Goal: Task Accomplishment & Management: Complete application form

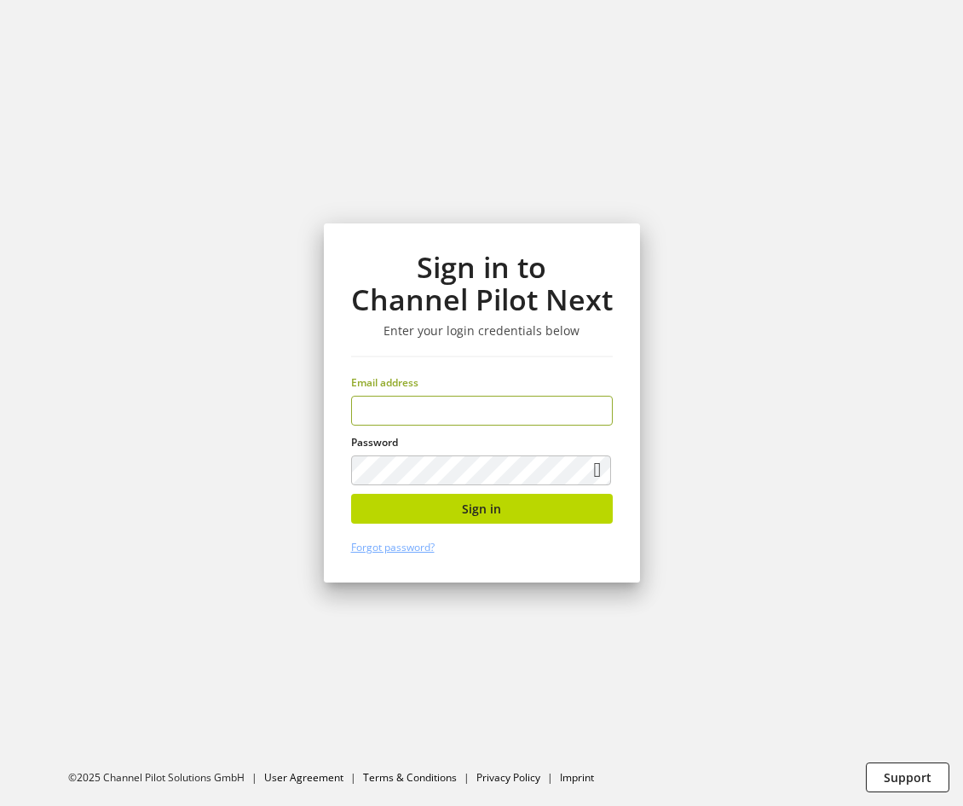
drag, startPoint x: 485, startPoint y: 421, endPoint x: 494, endPoint y: 424, distance: 8.9
click at [485, 421] on input "email" at bounding box center [482, 411] width 262 height 30
type input "**********"
click at [590, 512] on button "Sign in" at bounding box center [482, 509] width 262 height 30
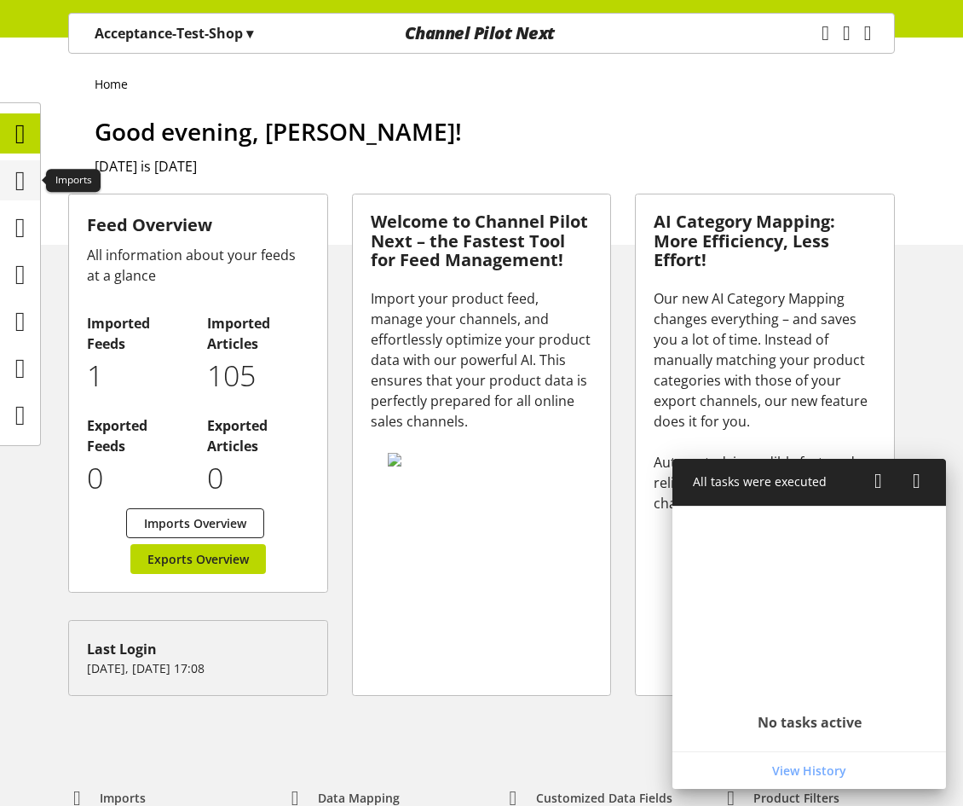
click at [22, 170] on icon at bounding box center [20, 181] width 10 height 34
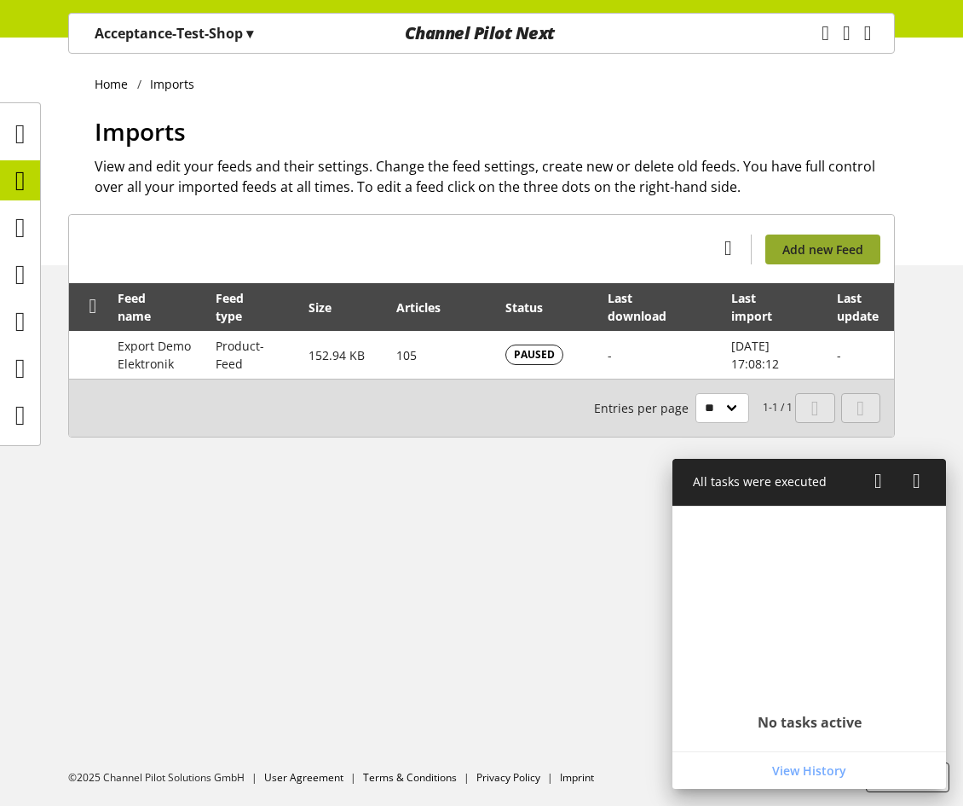
click at [835, 246] on span "Add new Feed" at bounding box center [823, 249] width 81 height 18
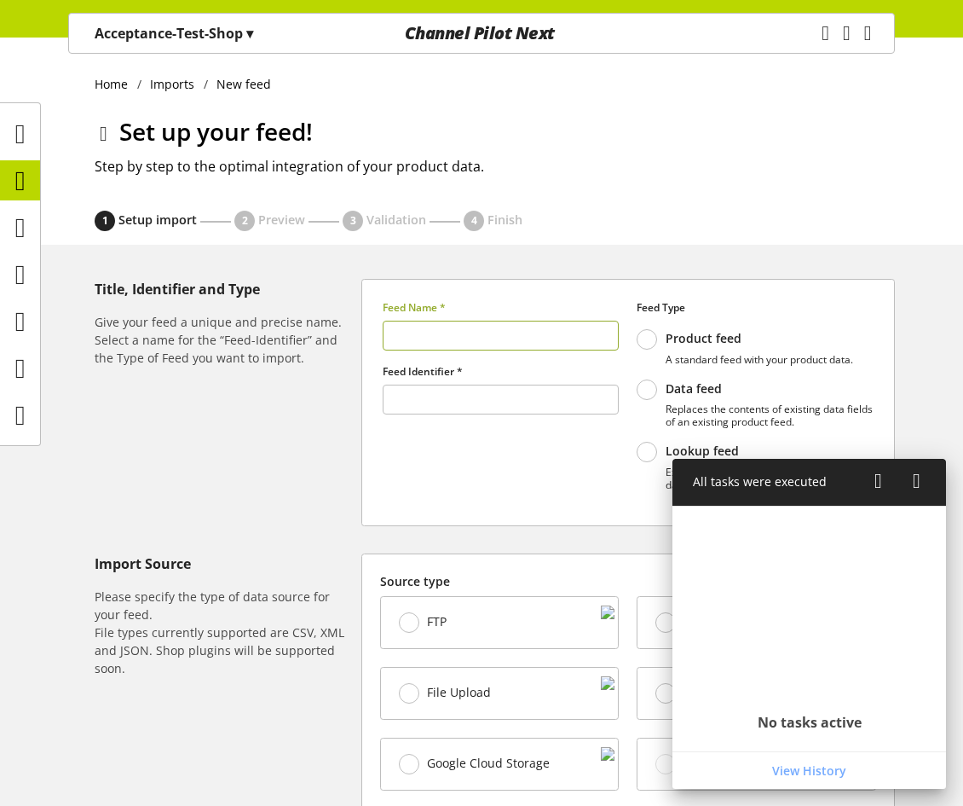
type input "******"
click at [428, 331] on input "text" at bounding box center [501, 336] width 237 height 30
type input "****"
click at [892, 478] on div at bounding box center [898, 482] width 56 height 20
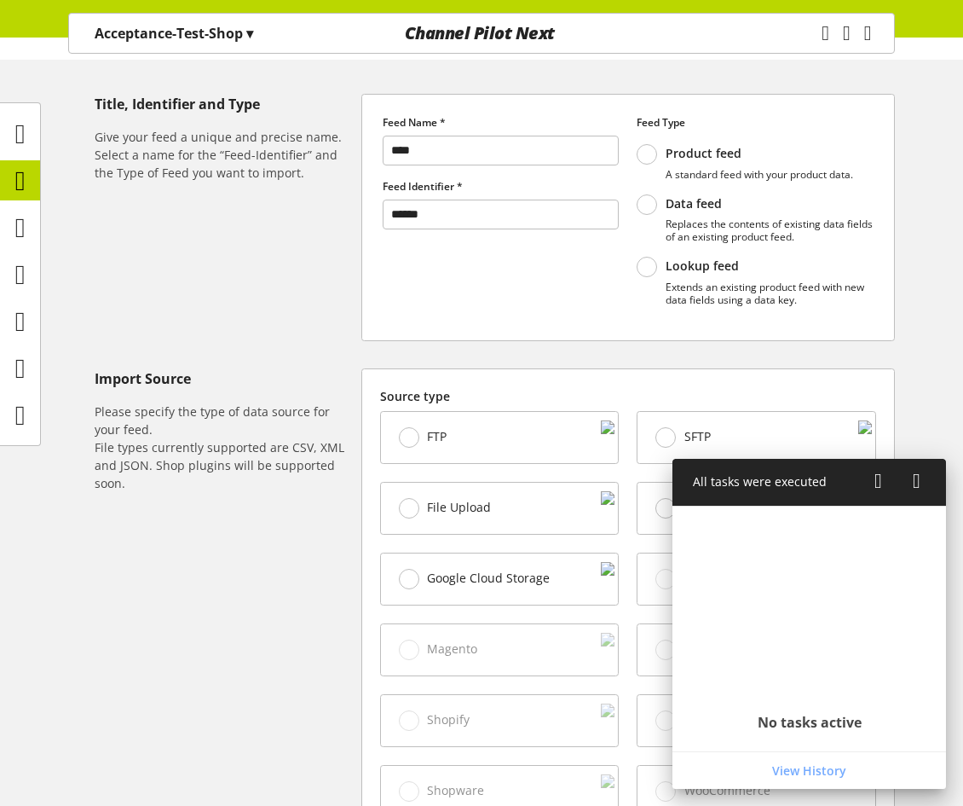
scroll to position [371, 0]
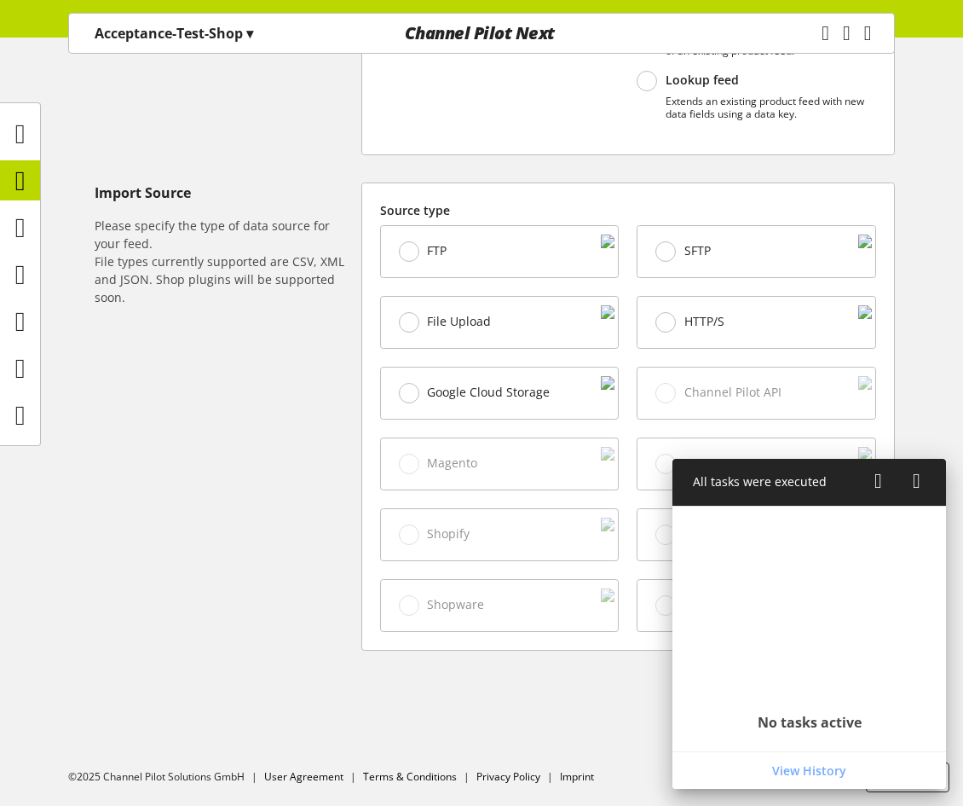
click at [458, 302] on div "File Upload" at bounding box center [500, 322] width 238 height 51
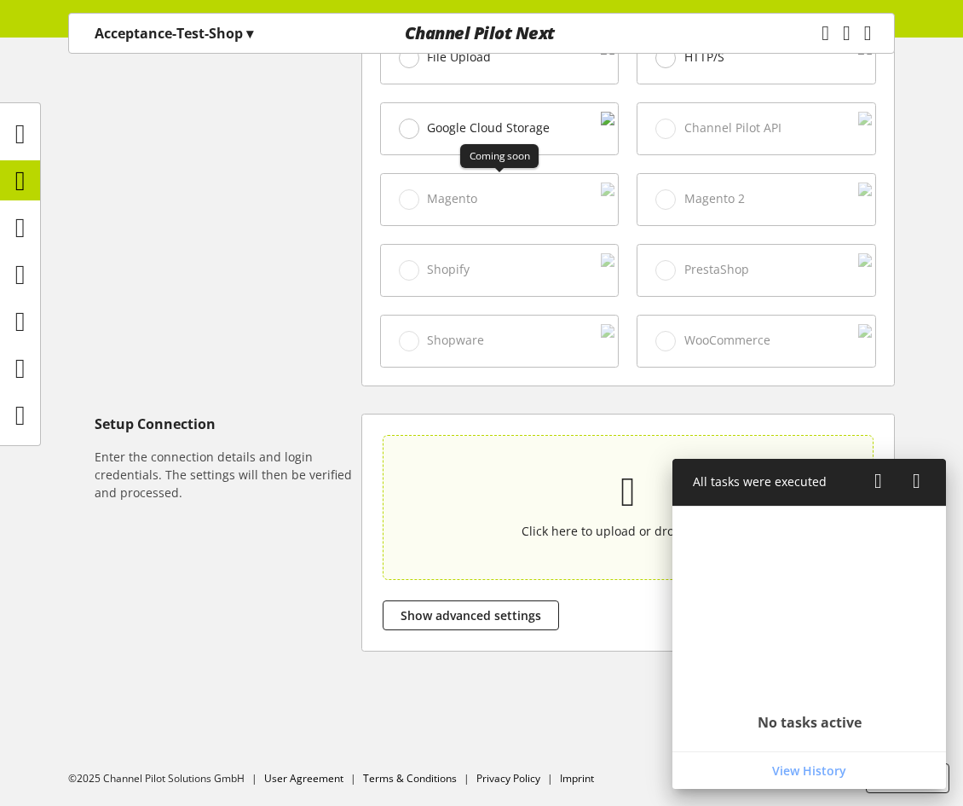
scroll to position [638, 0]
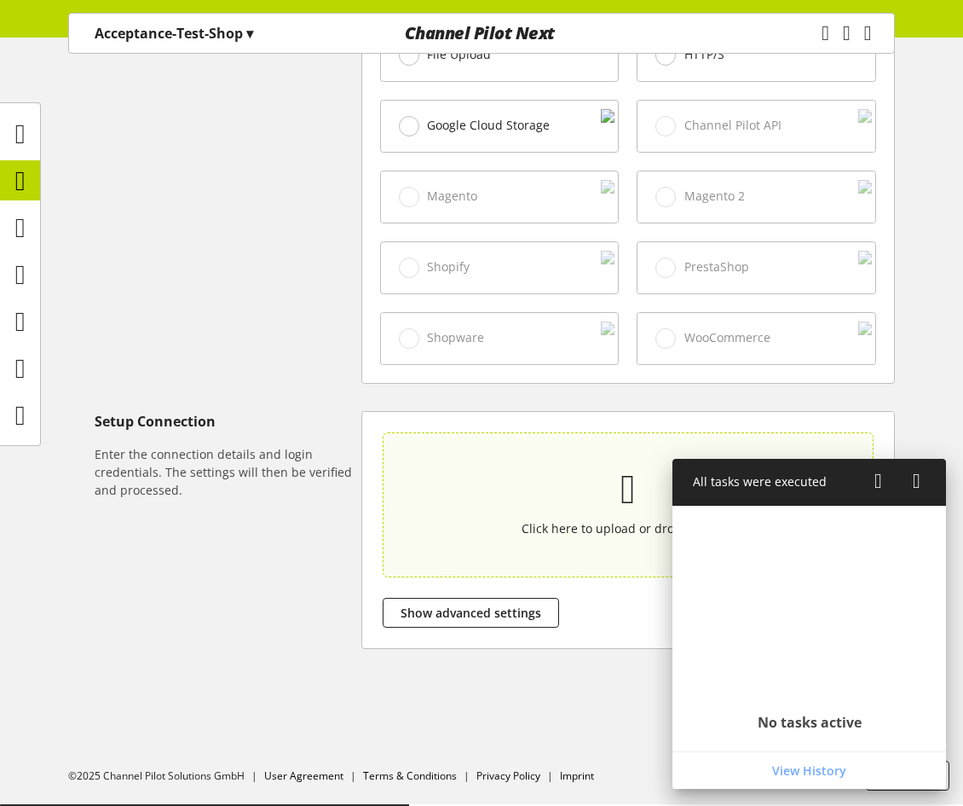
click at [508, 469] on section "Click here to upload or drop your file." at bounding box center [627, 504] width 483 height 137
click at [508, 469] on input "Click here to upload or drop your file." at bounding box center [628, 504] width 491 height 145
type input "**********"
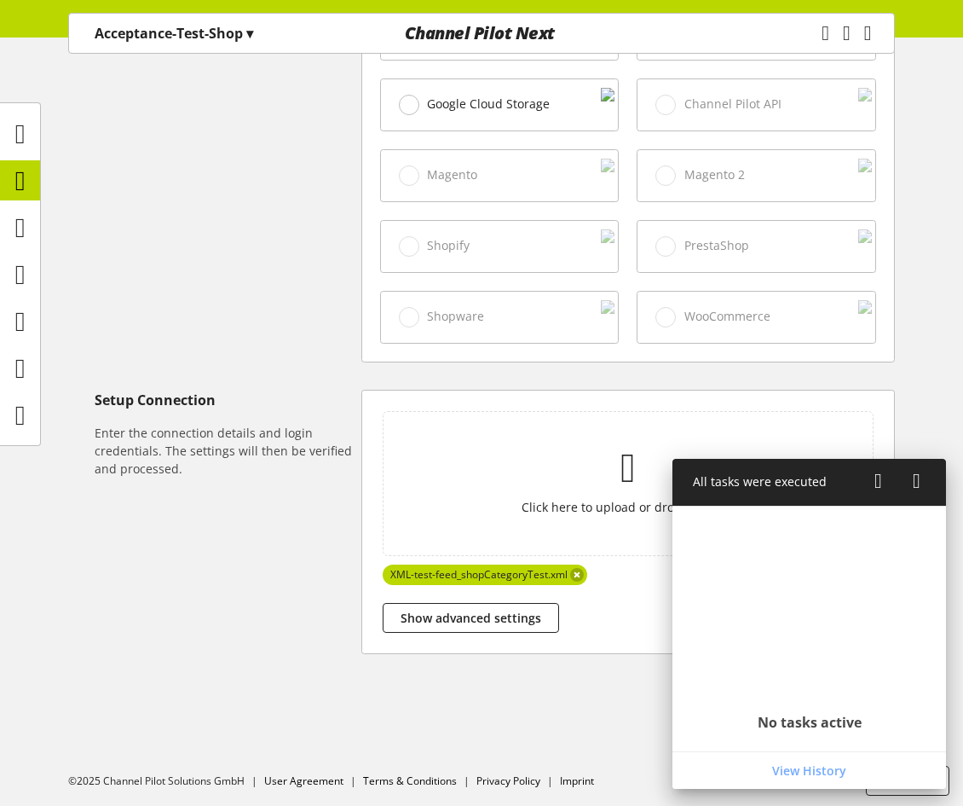
scroll to position [664, 0]
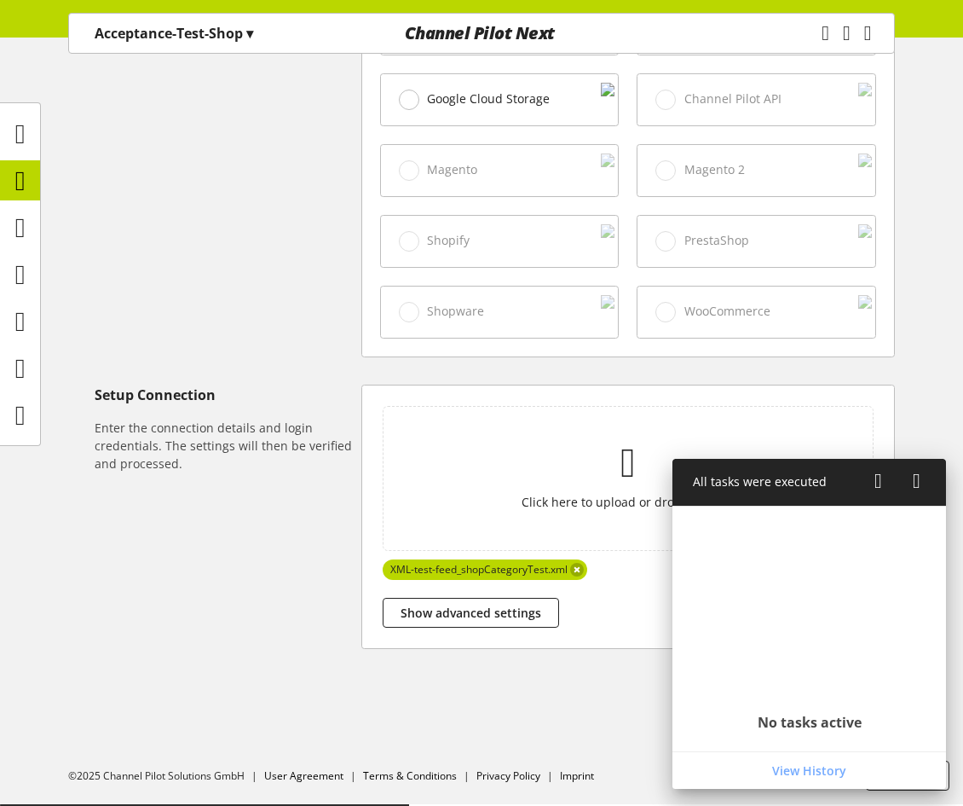
click at [878, 474] on icon at bounding box center [879, 480] width 8 height 31
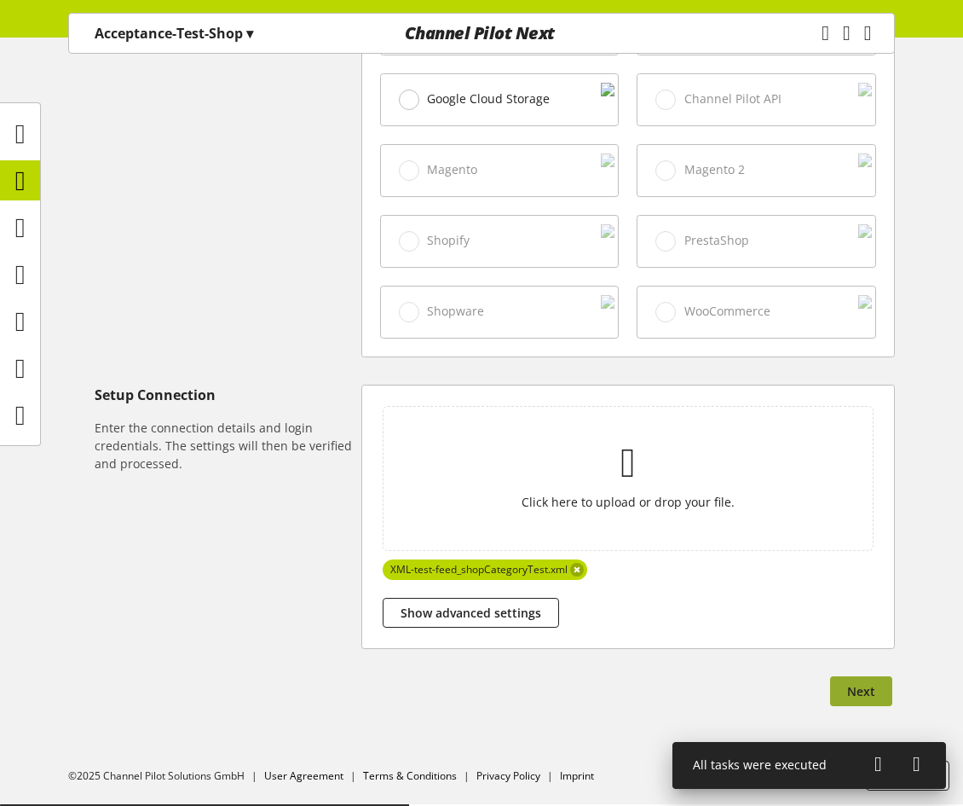
click at [858, 679] on button "Next" at bounding box center [861, 691] width 62 height 30
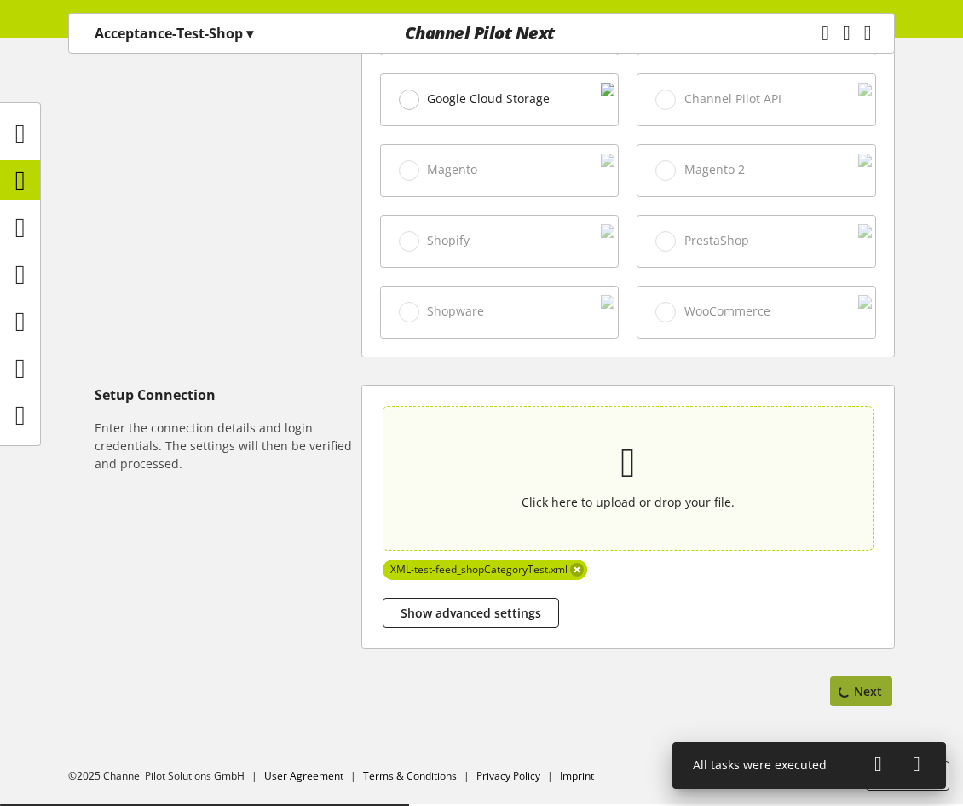
select select "*****"
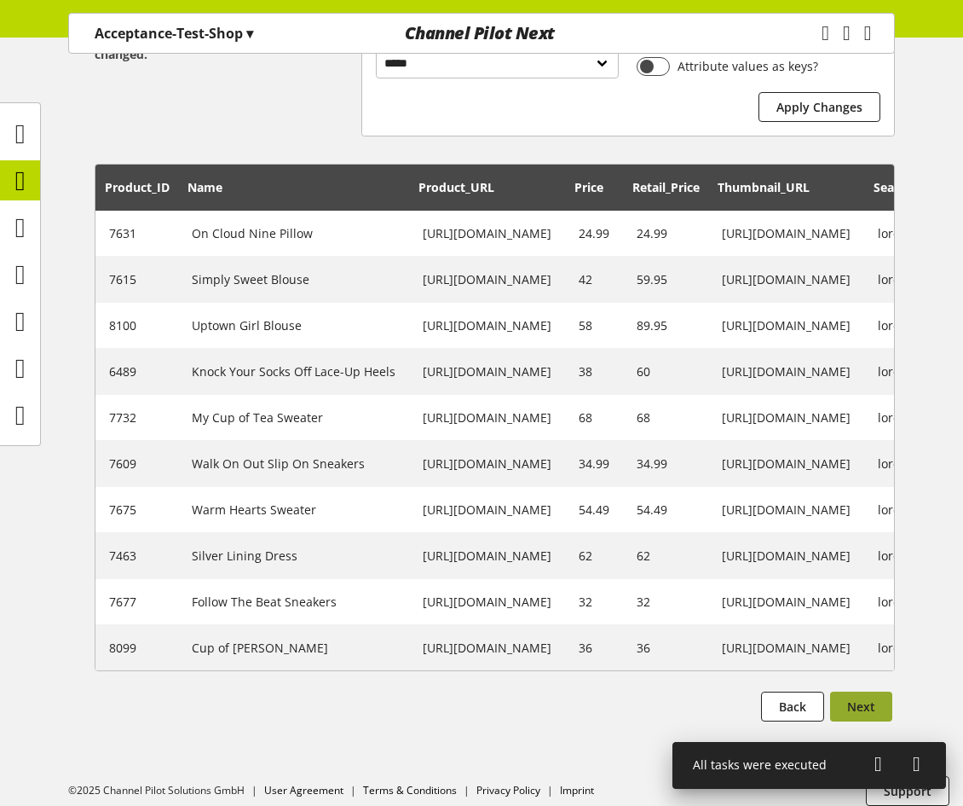
scroll to position [419, 0]
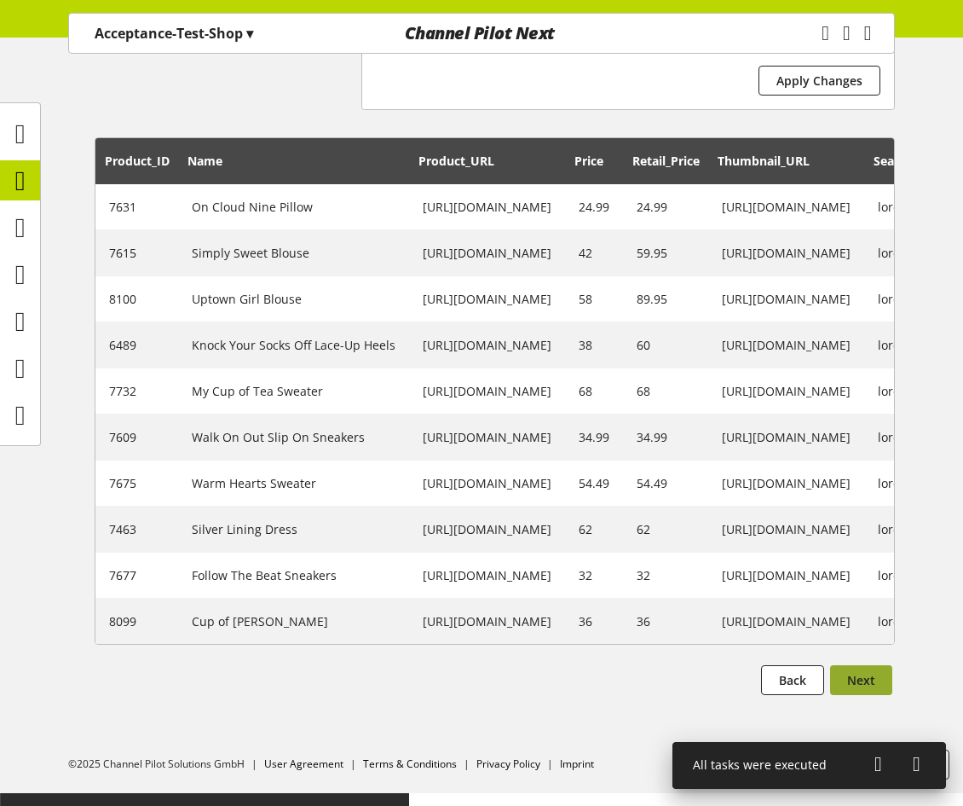
click at [860, 689] on span "Next" at bounding box center [861, 680] width 28 height 18
select select
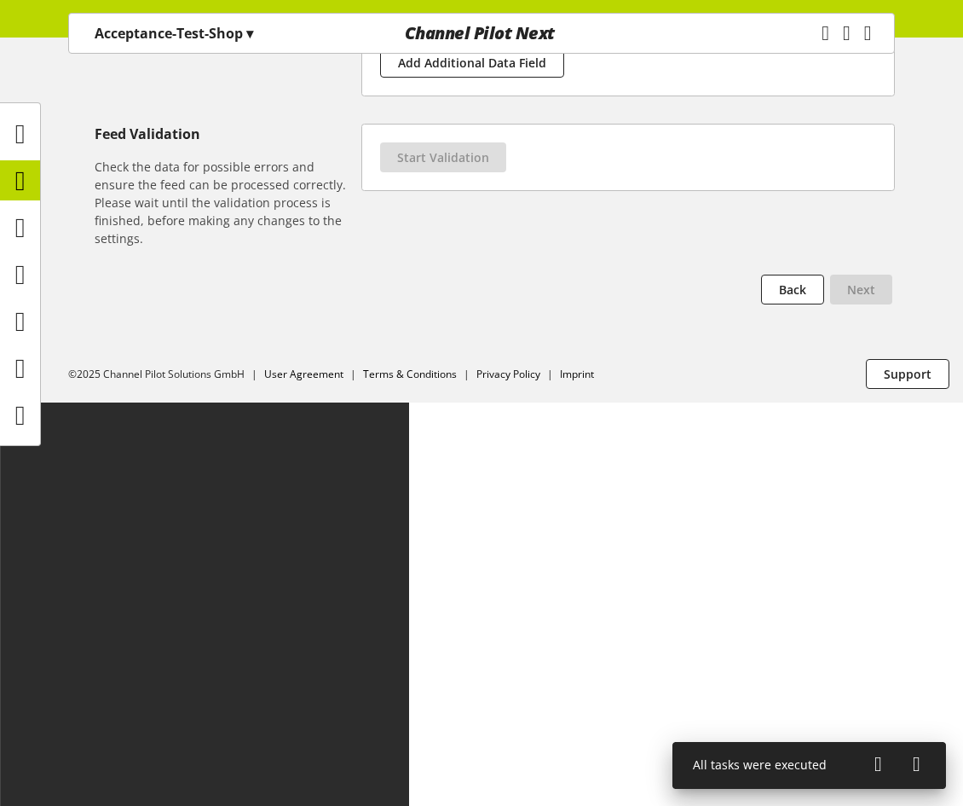
scroll to position [0, 0]
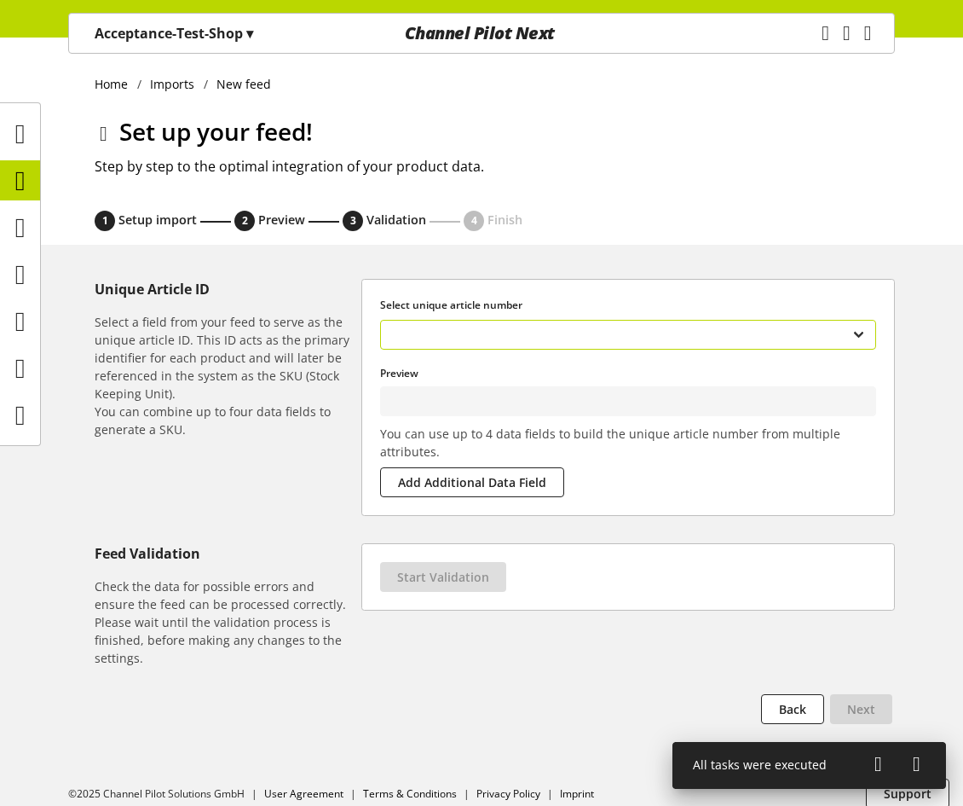
click at [654, 328] on select "**********" at bounding box center [628, 335] width 496 height 30
type input "****"
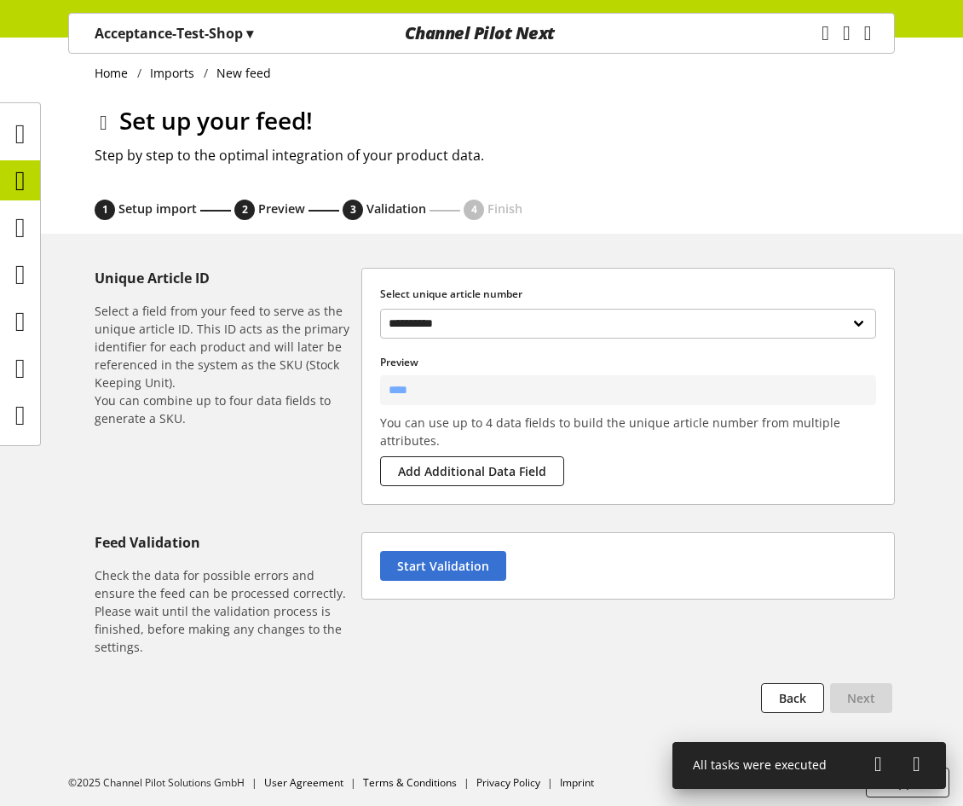
scroll to position [16, 0]
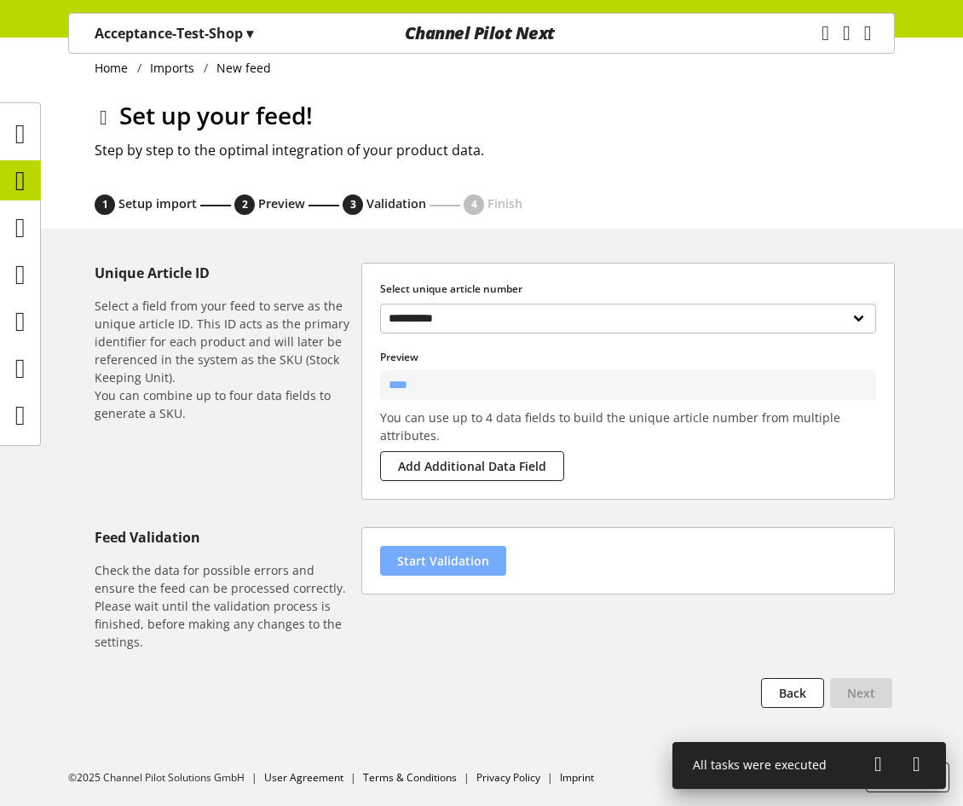
click at [465, 567] on span "Start Validation" at bounding box center [443, 561] width 92 height 18
select select "********"
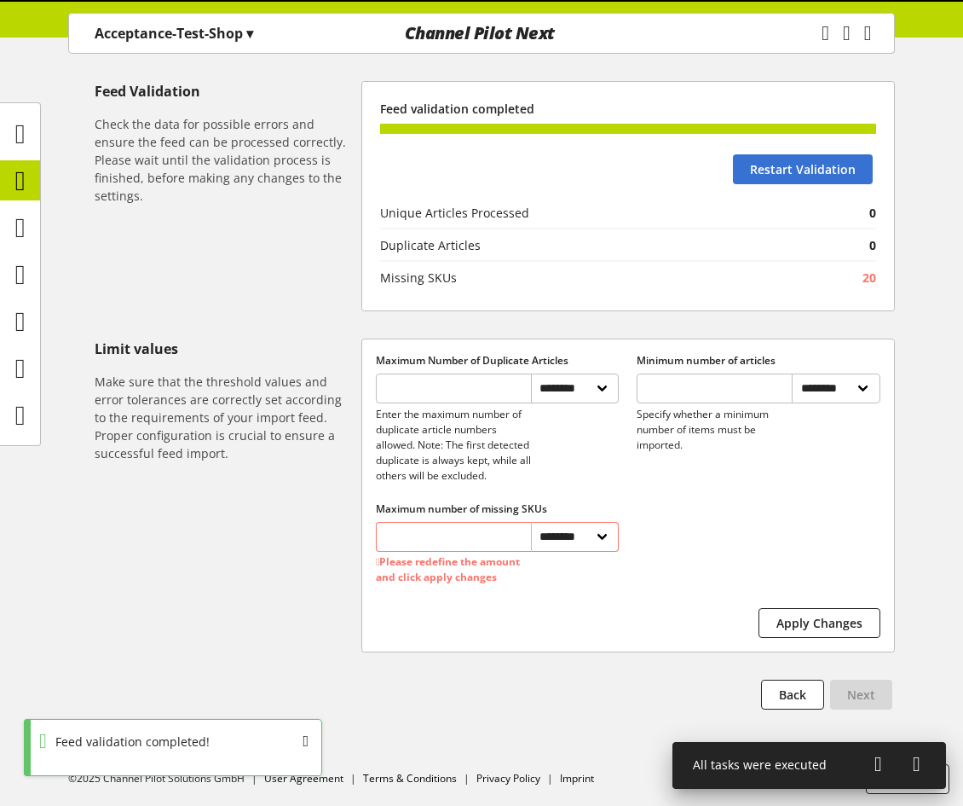
scroll to position [494, 0]
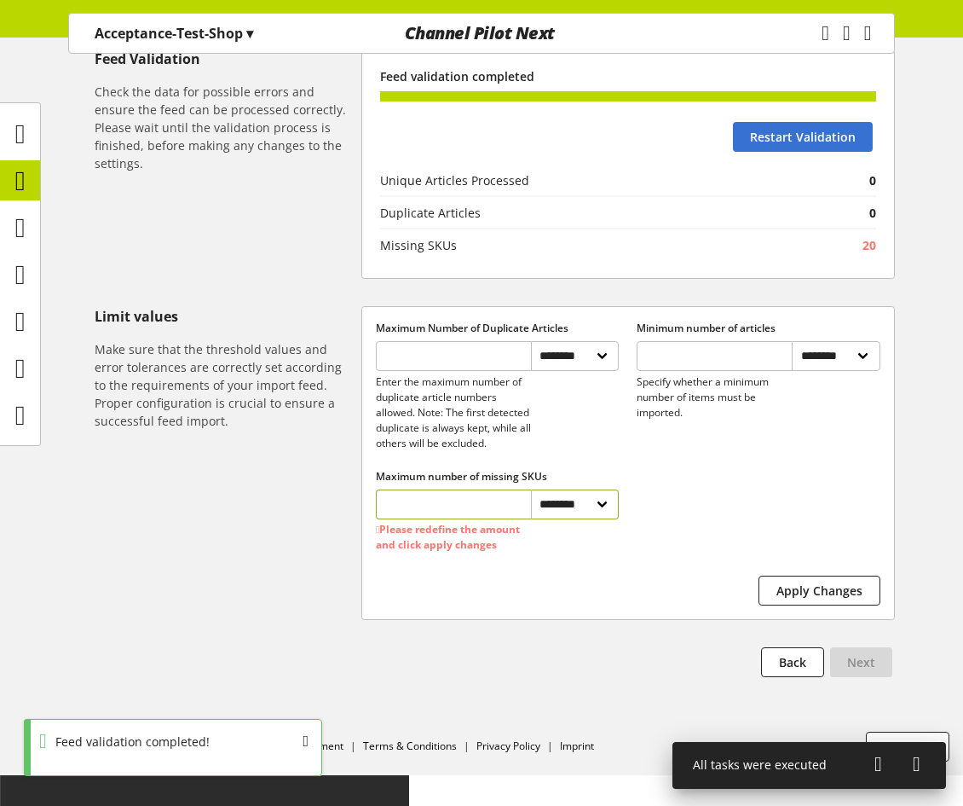
click at [469, 519] on input "*" at bounding box center [454, 504] width 156 height 30
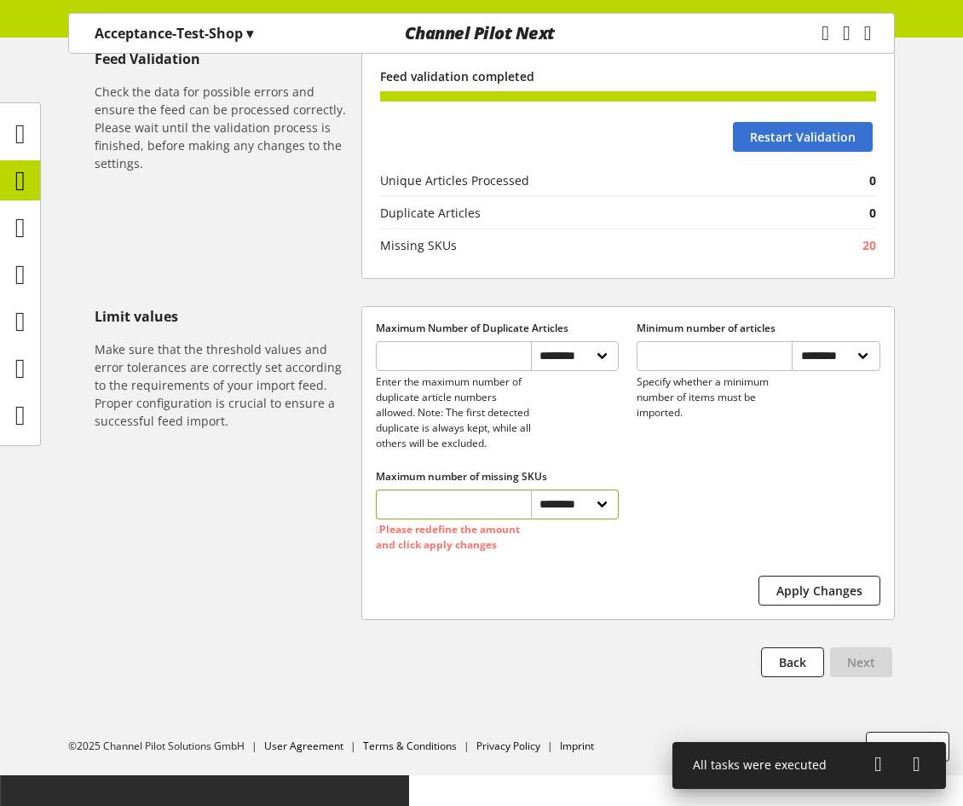
drag, startPoint x: 474, startPoint y: 520, endPoint x: 336, endPoint y: 507, distance: 138.7
click at [336, 507] on div "**********" at bounding box center [495, 463] width 800 height 314
type input "**"
click at [841, 599] on span "Apply Changes" at bounding box center [820, 590] width 86 height 18
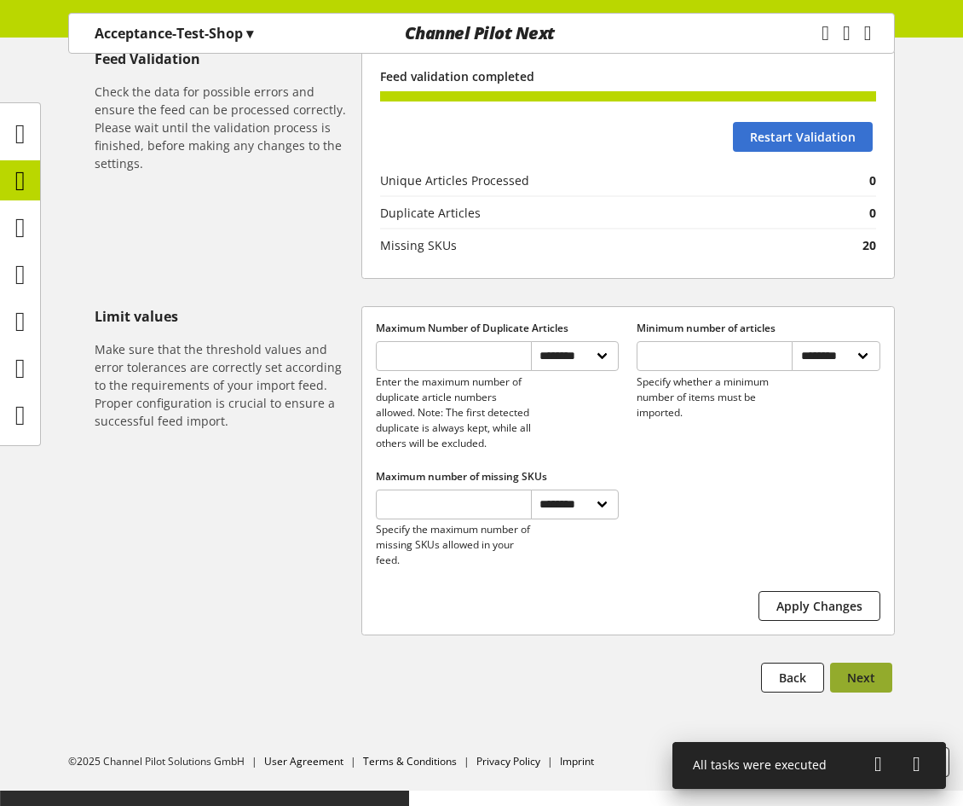
click at [876, 692] on button "Next" at bounding box center [861, 677] width 62 height 30
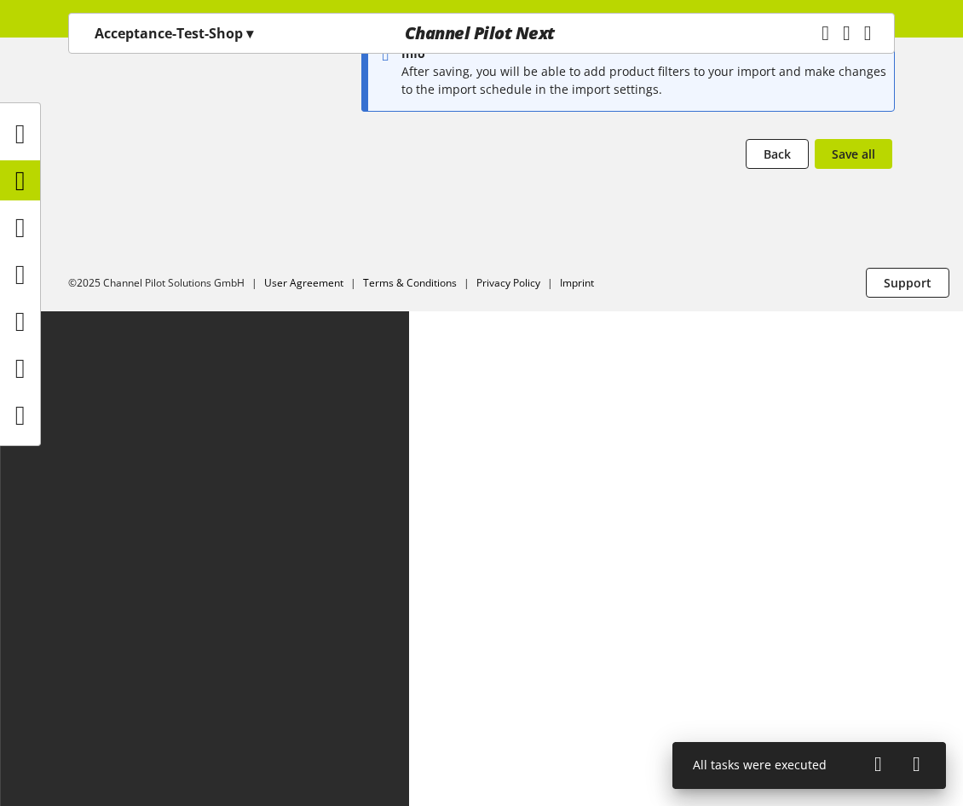
scroll to position [0, 0]
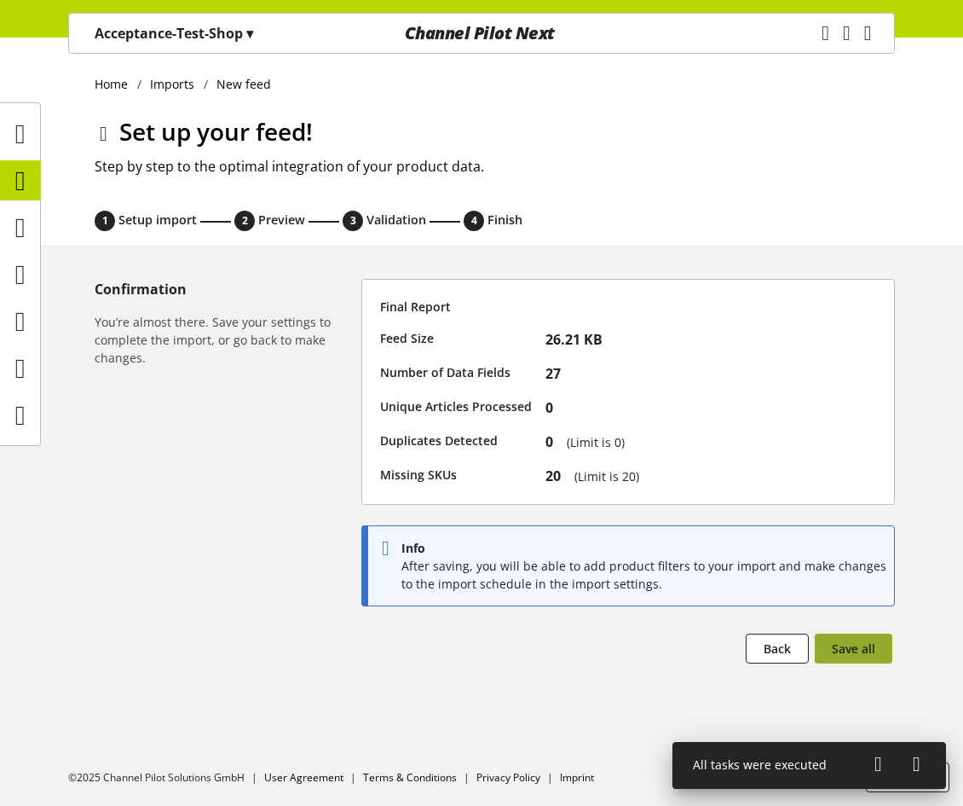
click at [868, 649] on span "Save all" at bounding box center [853, 648] width 43 height 18
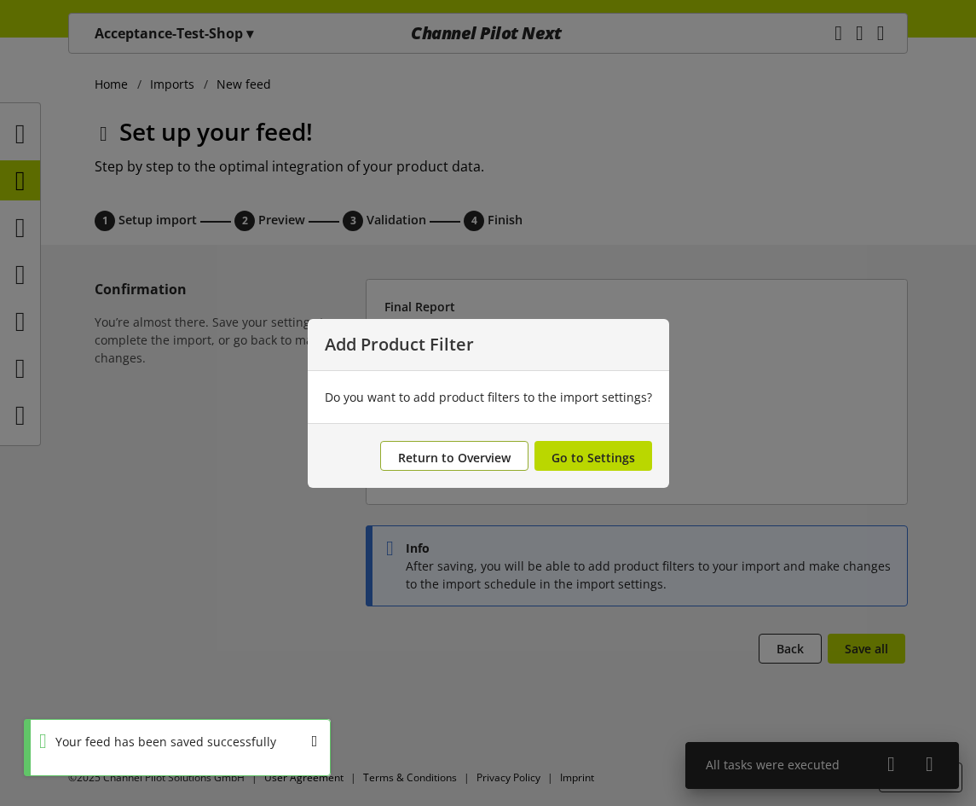
click at [404, 443] on button "Return to Overview" at bounding box center [454, 456] width 148 height 30
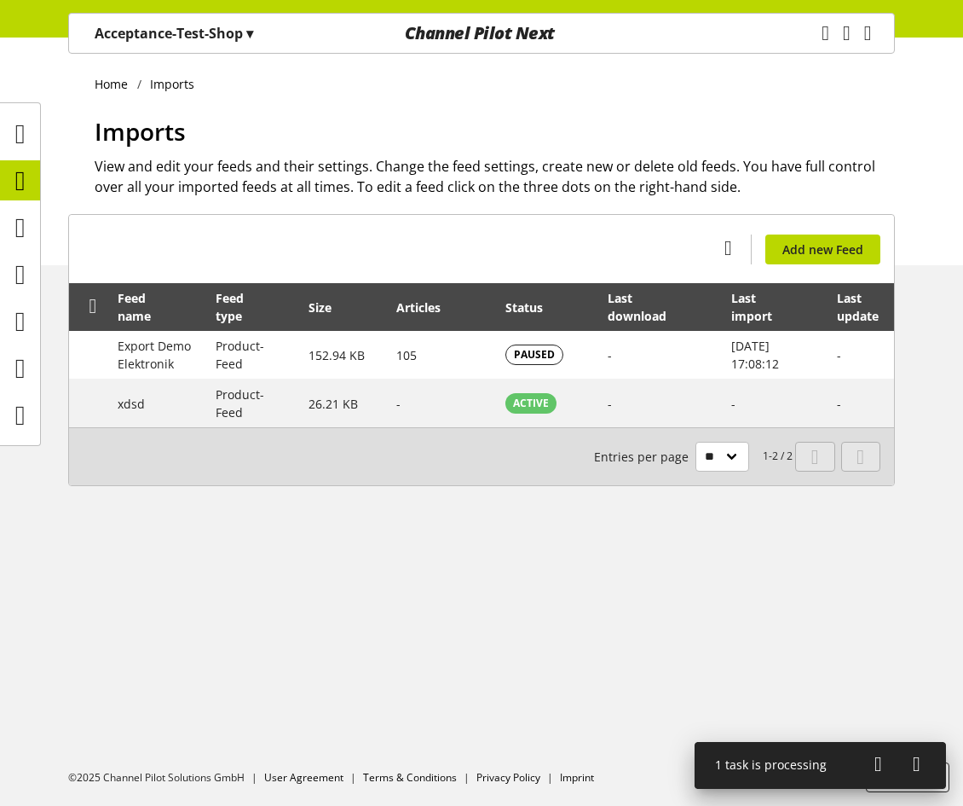
click at [879, 754] on icon at bounding box center [879, 763] width 8 height 31
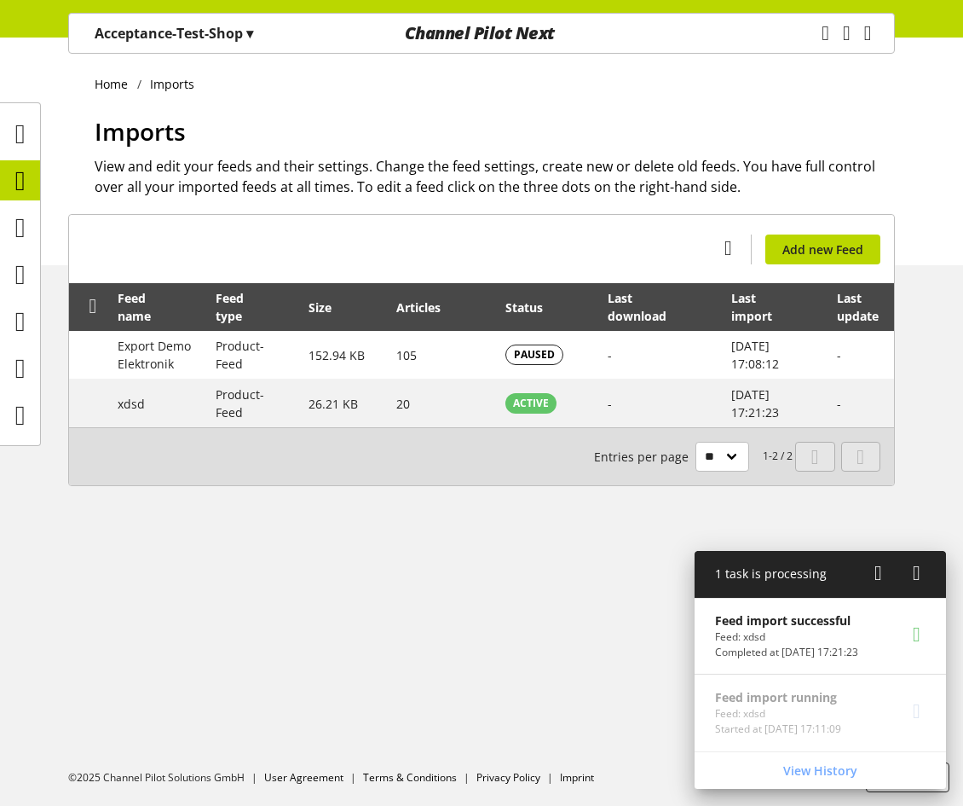
click at [457, 593] on div "Home Imports Imports View and edit your feeds and their settings. Change the fe…" at bounding box center [481, 422] width 963 height 768
click at [253, 27] on span "▾" at bounding box center [249, 33] width 7 height 19
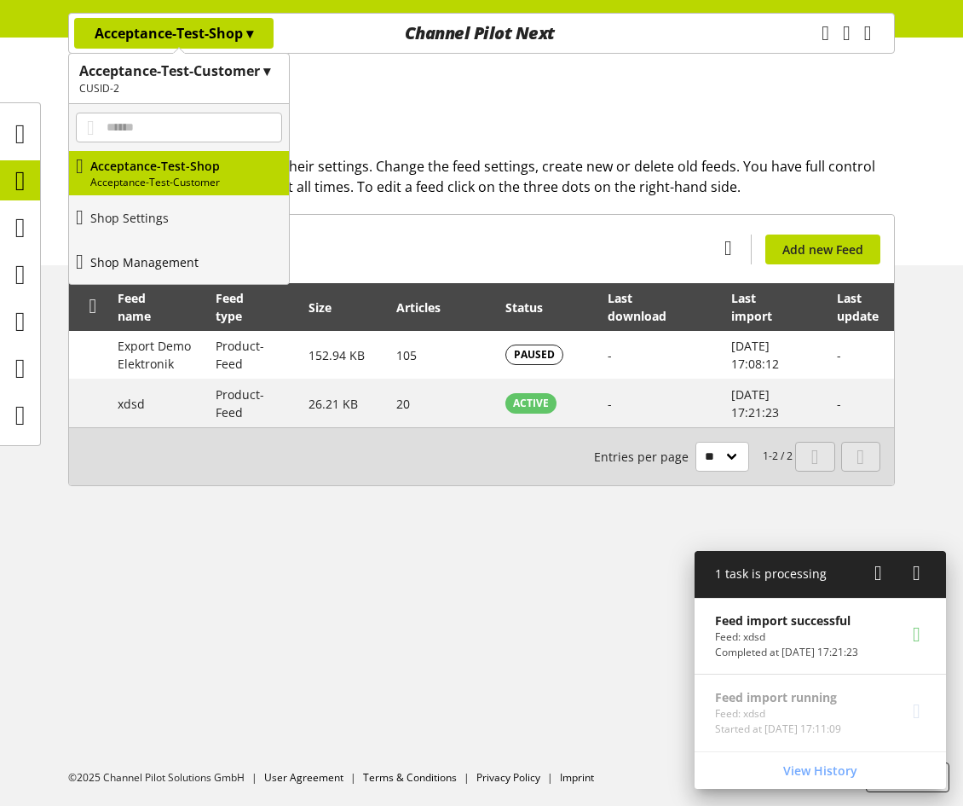
click at [222, 259] on link "Shop Management" at bounding box center [179, 262] width 220 height 44
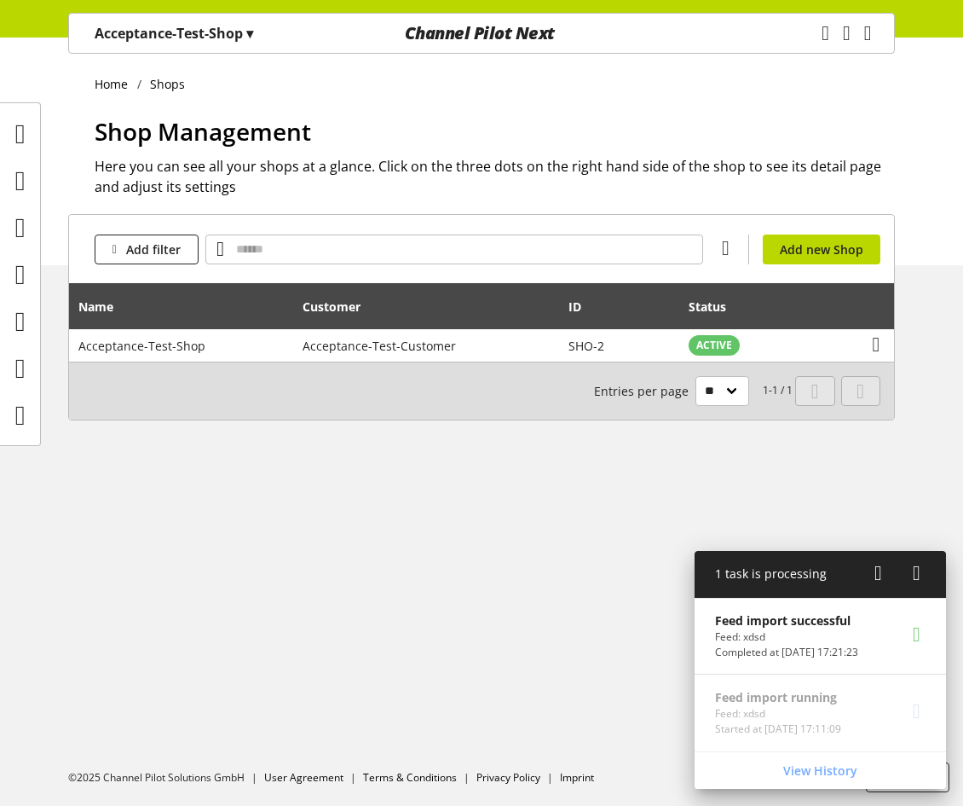
click at [246, 32] on p "Acceptance-Test-Shop ▾" at bounding box center [174, 33] width 159 height 20
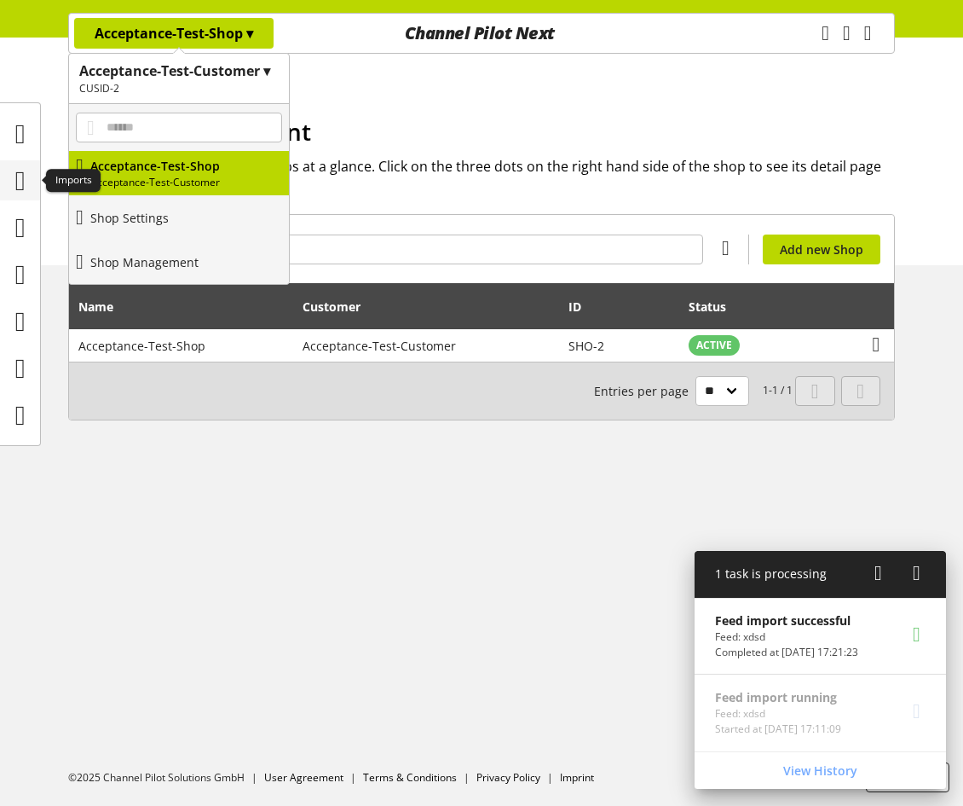
click at [26, 182] on icon at bounding box center [20, 181] width 10 height 34
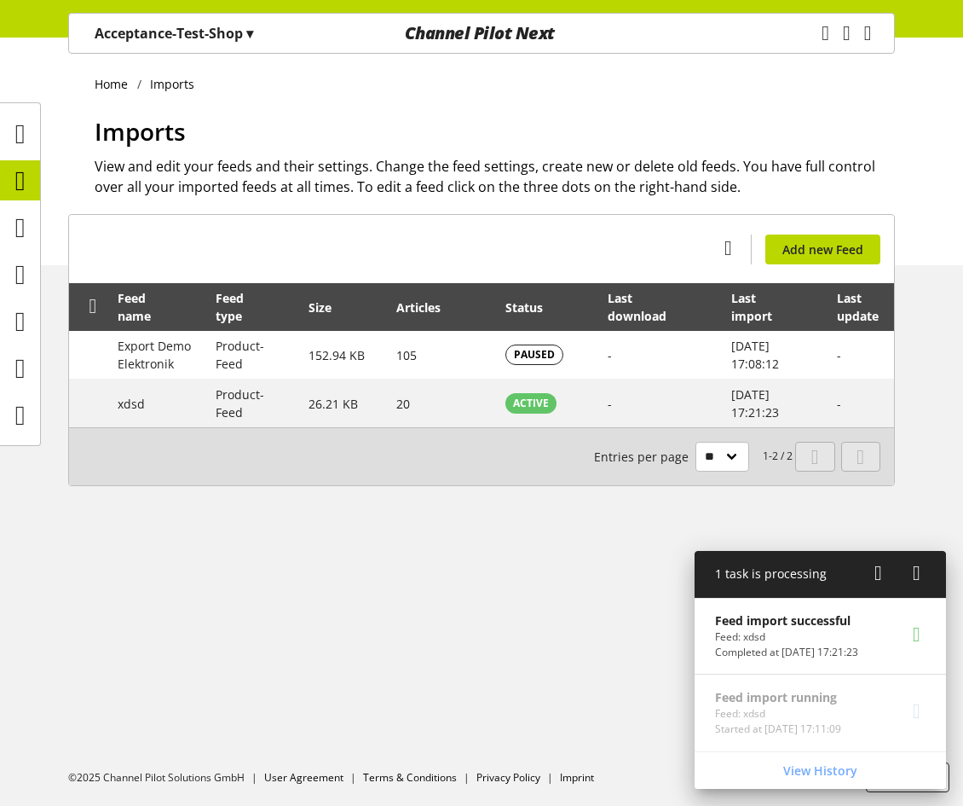
click at [229, 29] on p "Acceptance-Test-Shop ▾" at bounding box center [174, 33] width 159 height 20
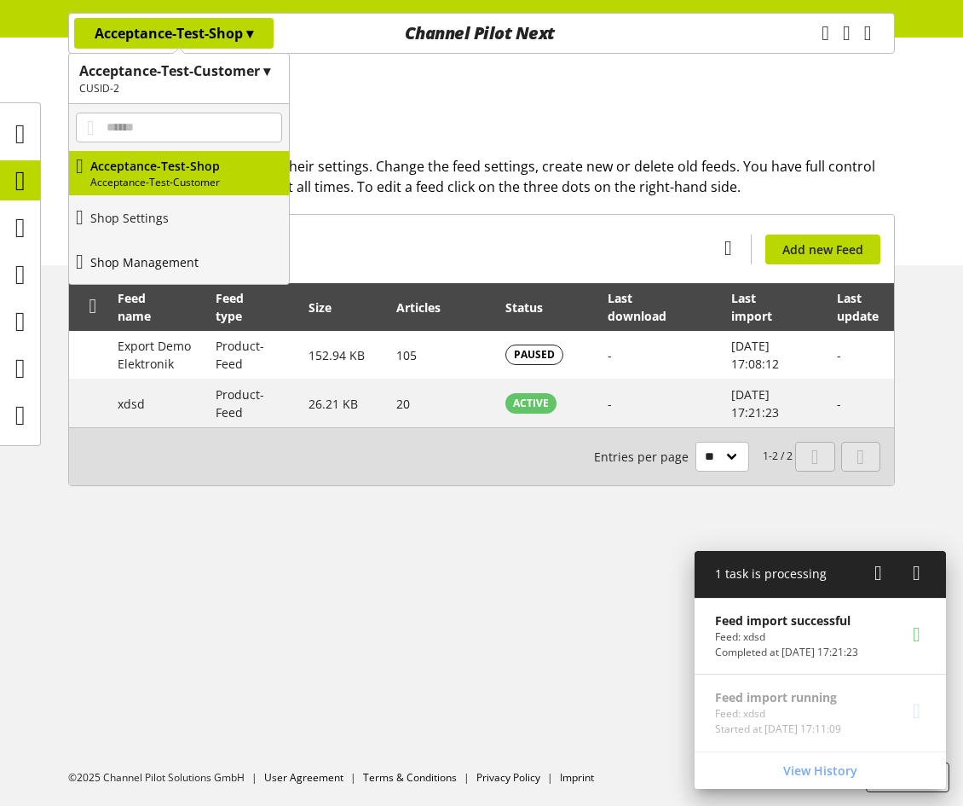
click at [169, 256] on p "Shop Management" at bounding box center [144, 262] width 108 height 18
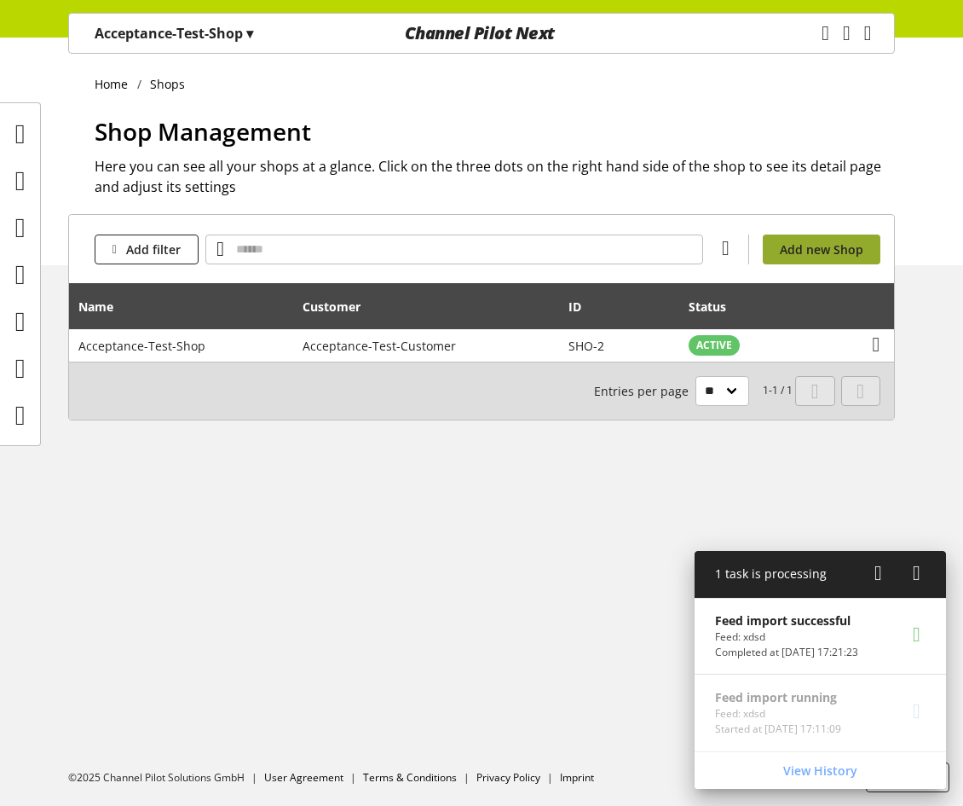
click at [806, 240] on span "Add new Shop" at bounding box center [822, 249] width 84 height 18
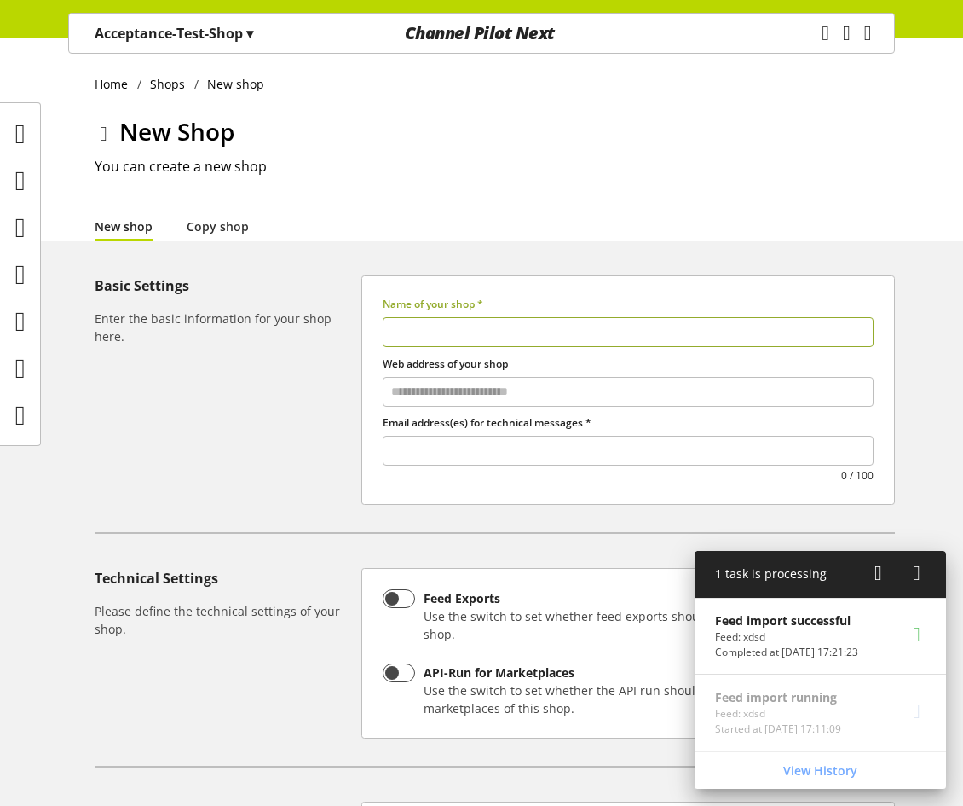
click at [481, 333] on input "text" at bounding box center [628, 332] width 491 height 30
click at [206, 32] on p "Acceptance-Test-Shop ▾" at bounding box center [174, 33] width 159 height 20
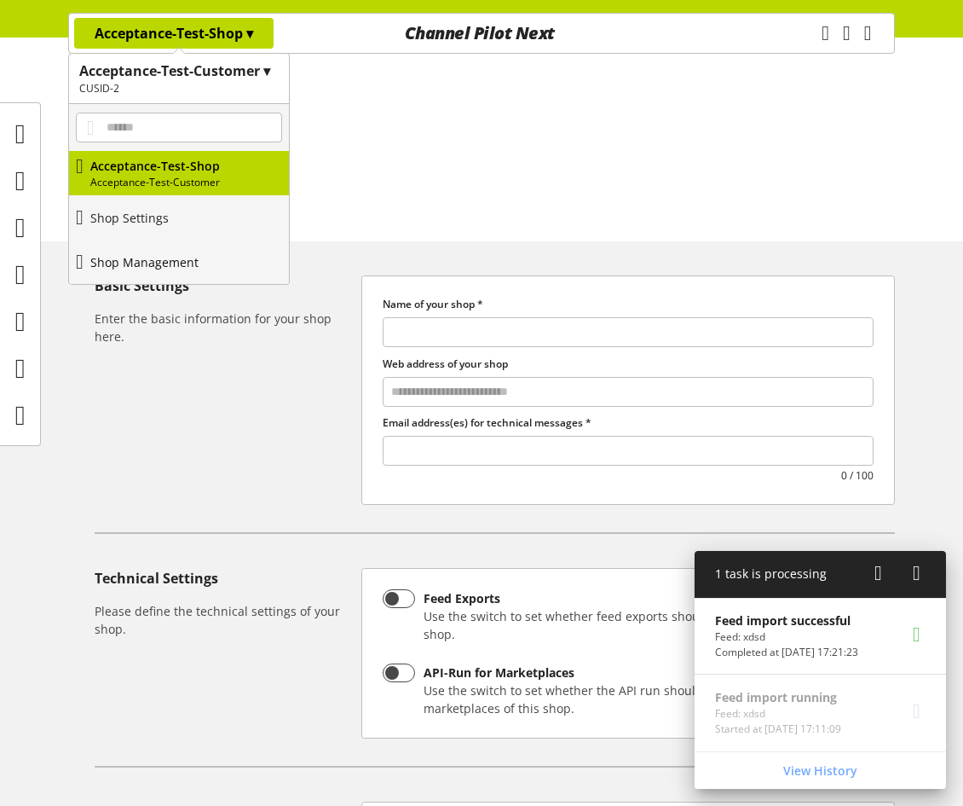
click at [194, 269] on p "Shop Management" at bounding box center [144, 262] width 108 height 18
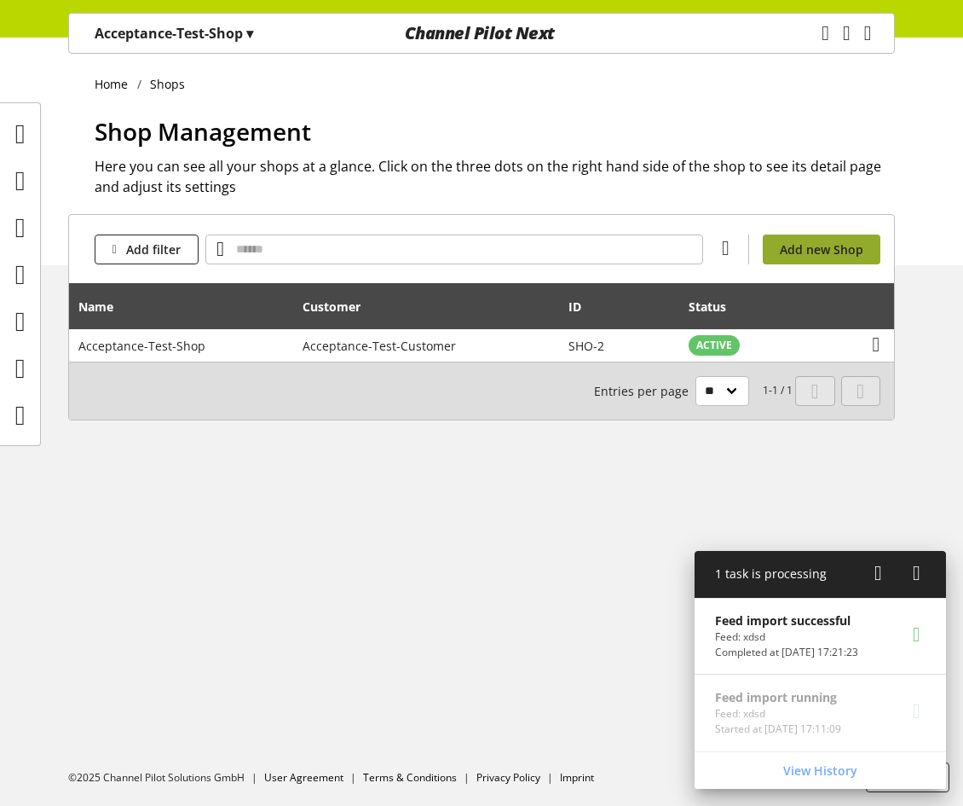
click at [833, 244] on span "Add new Shop" at bounding box center [822, 249] width 84 height 18
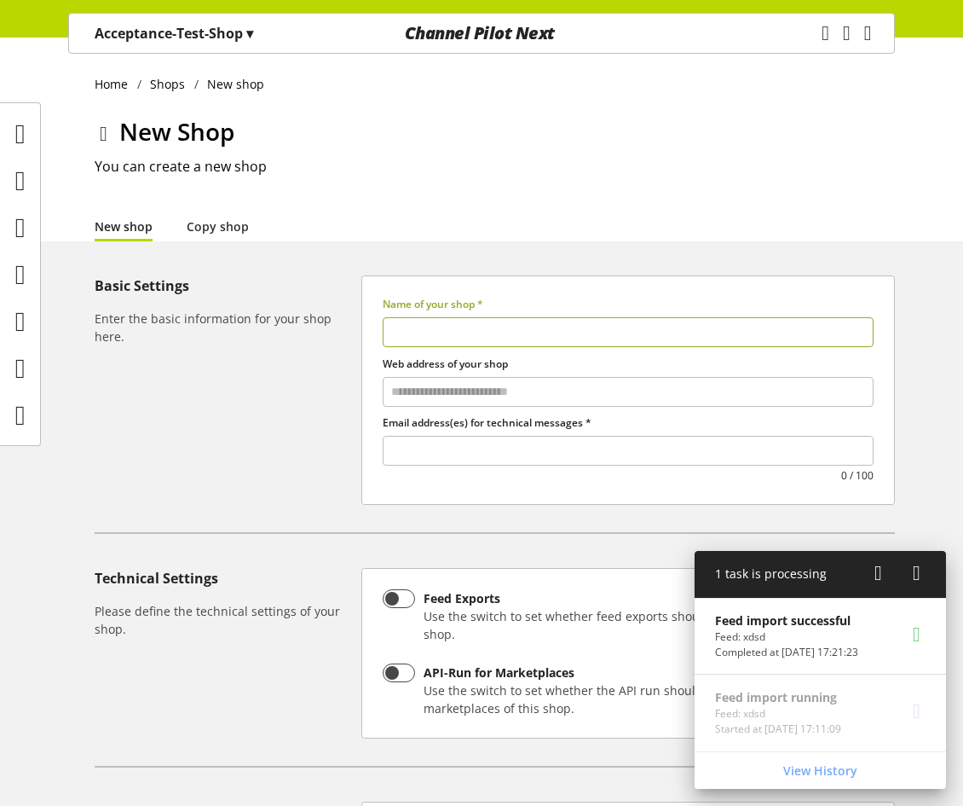
click at [487, 326] on input "text" at bounding box center [628, 332] width 491 height 30
type input "********"
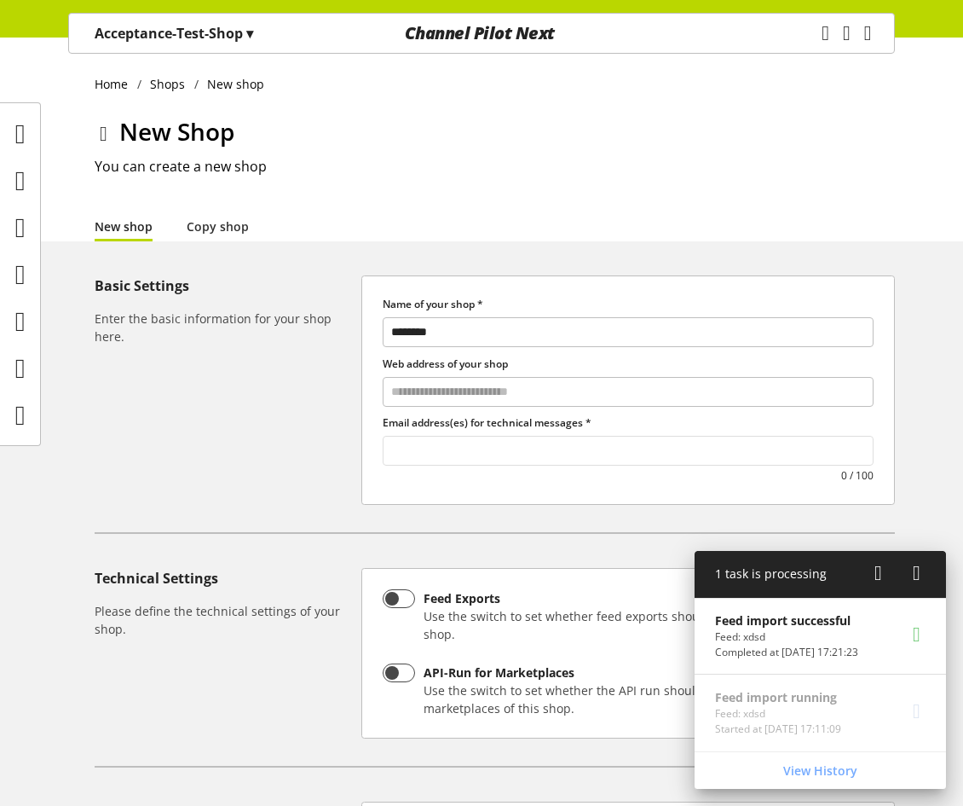
click at [458, 445] on input "text" at bounding box center [628, 450] width 489 height 23
type input "*******"
click at [876, 568] on icon at bounding box center [879, 573] width 8 height 31
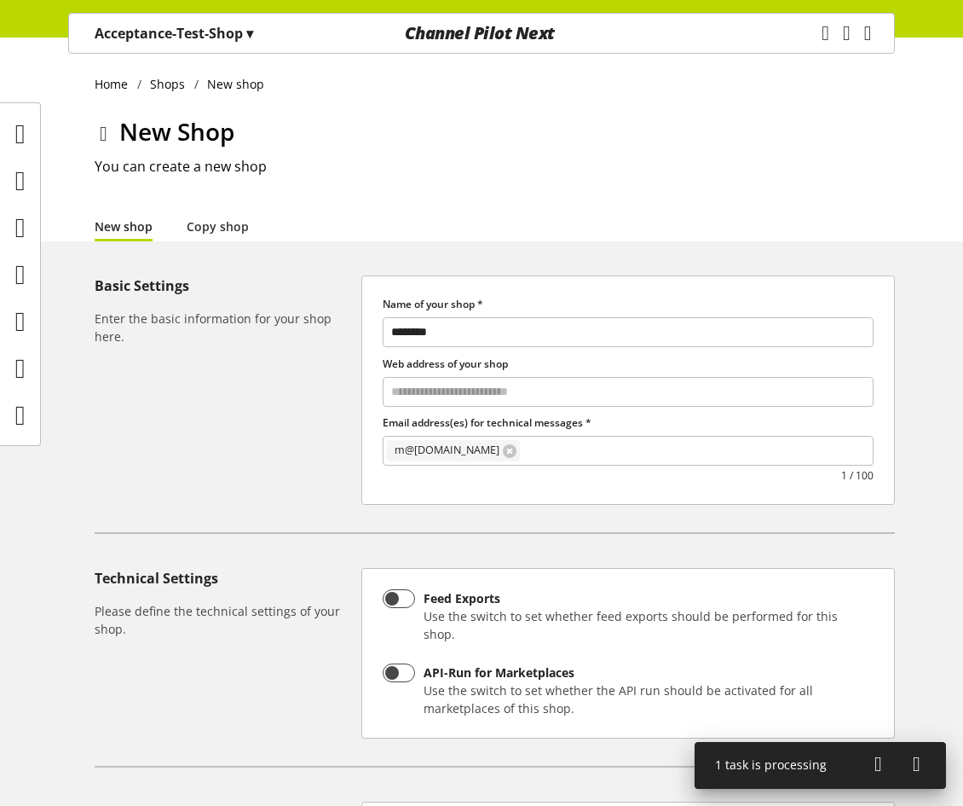
scroll to position [256, 0]
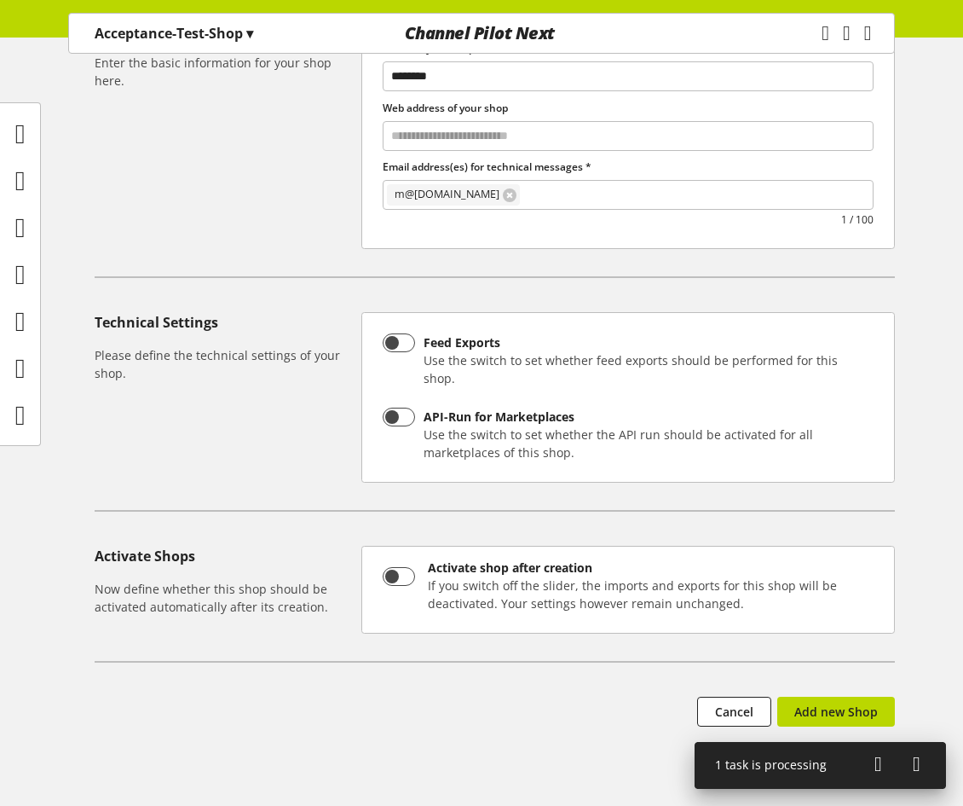
click at [865, 672] on div "Basic Settings Enter the basic information for your shop here. Name of your sho…" at bounding box center [481, 407] width 963 height 775
click at [860, 702] on span "Add new Shop" at bounding box center [836, 711] width 84 height 18
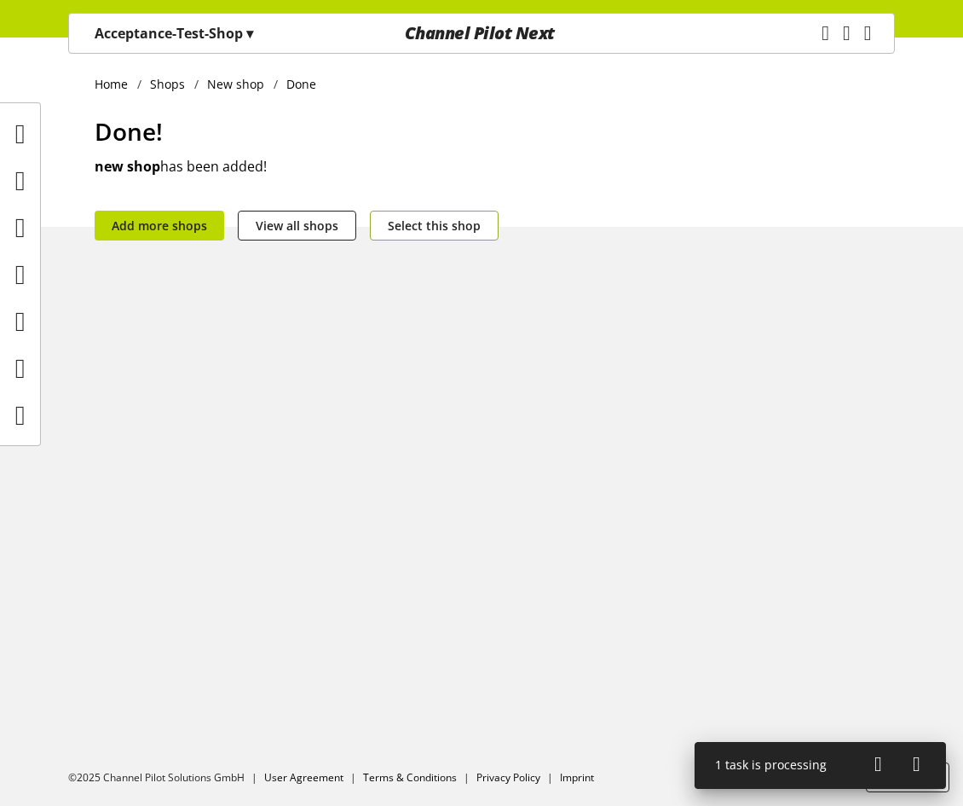
click at [419, 220] on span "Select this shop" at bounding box center [434, 226] width 93 height 18
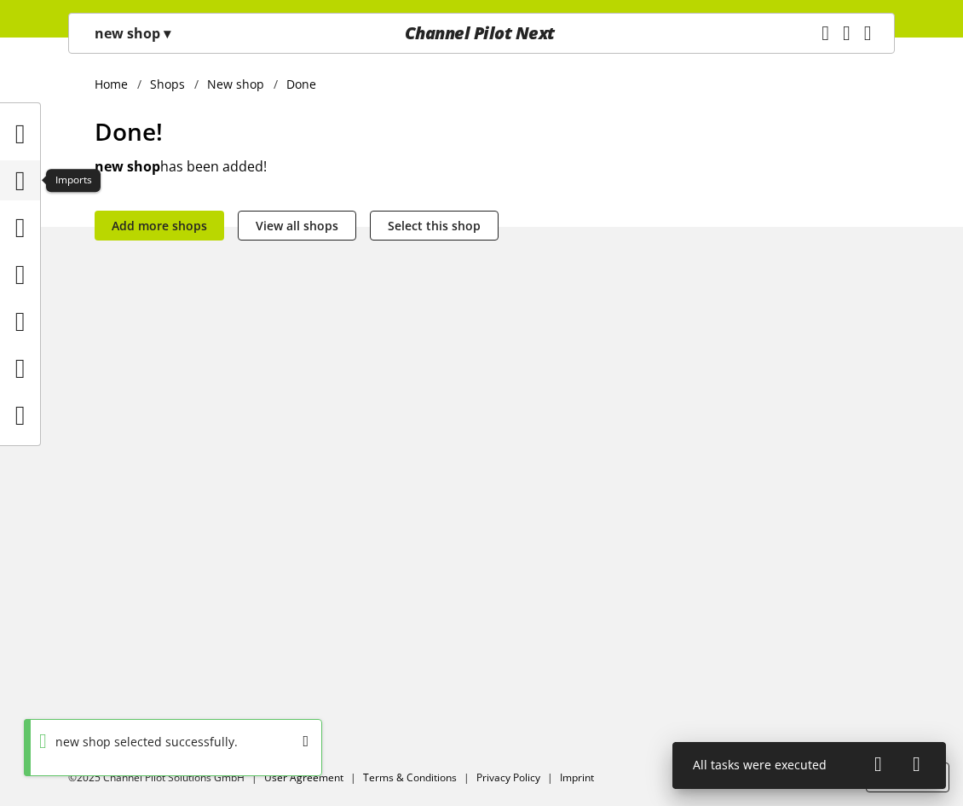
click at [23, 182] on icon at bounding box center [20, 181] width 10 height 34
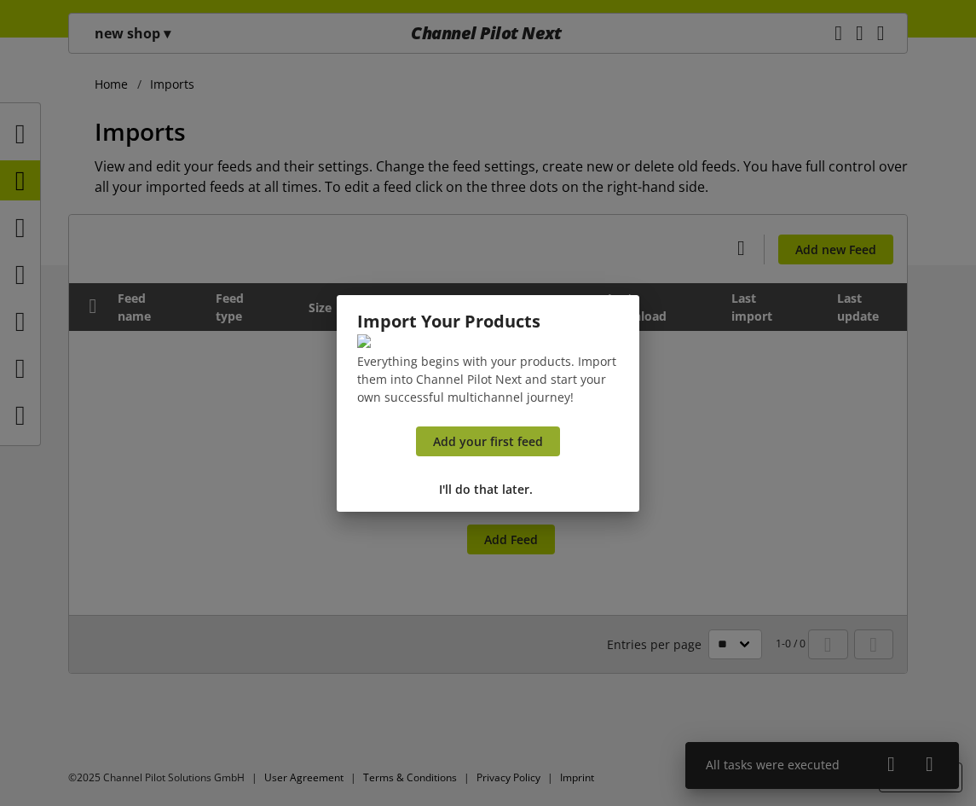
click at [506, 450] on span "Add your first feed" at bounding box center [488, 441] width 110 height 18
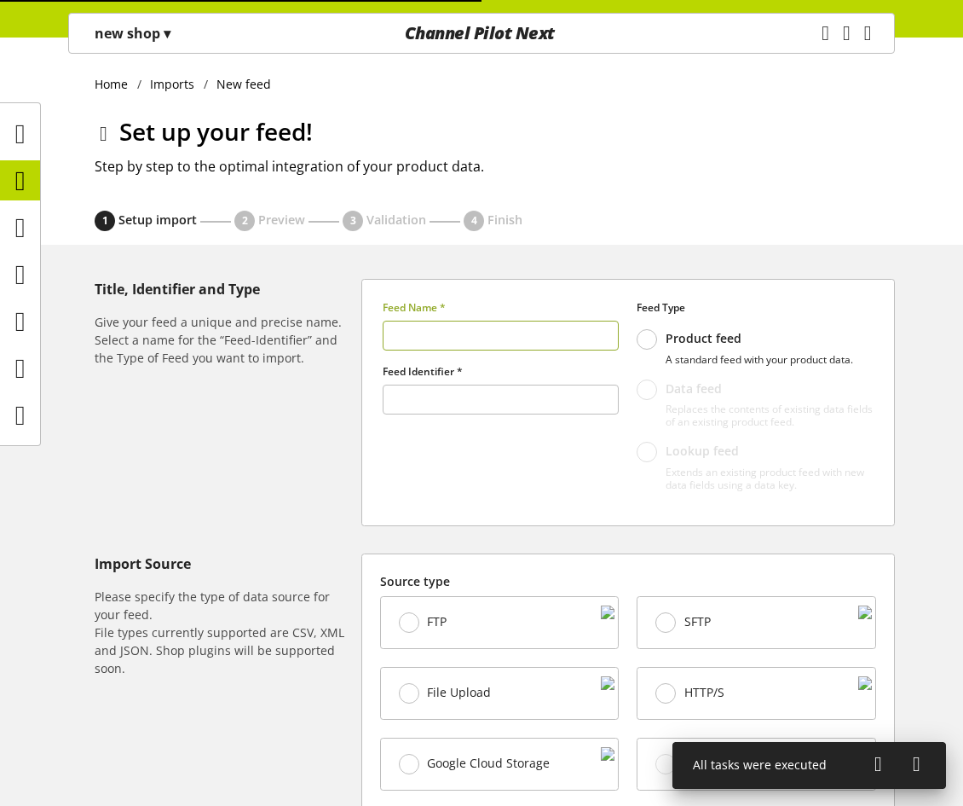
type input "******"
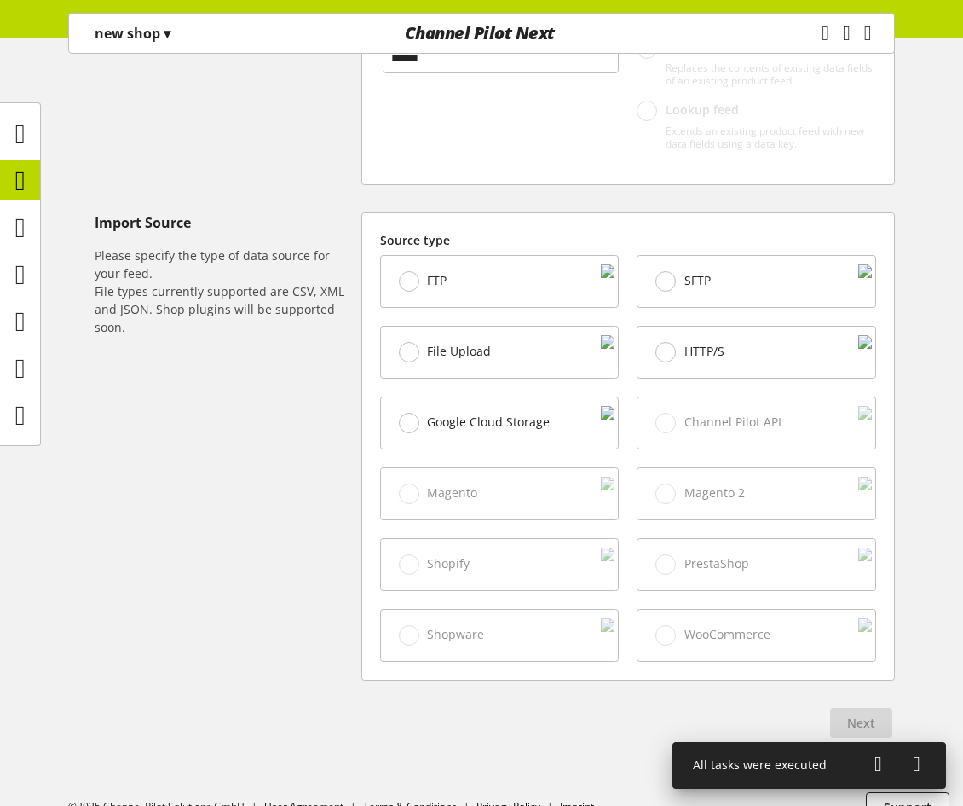
click at [494, 332] on div "File Upload" at bounding box center [500, 351] width 238 height 51
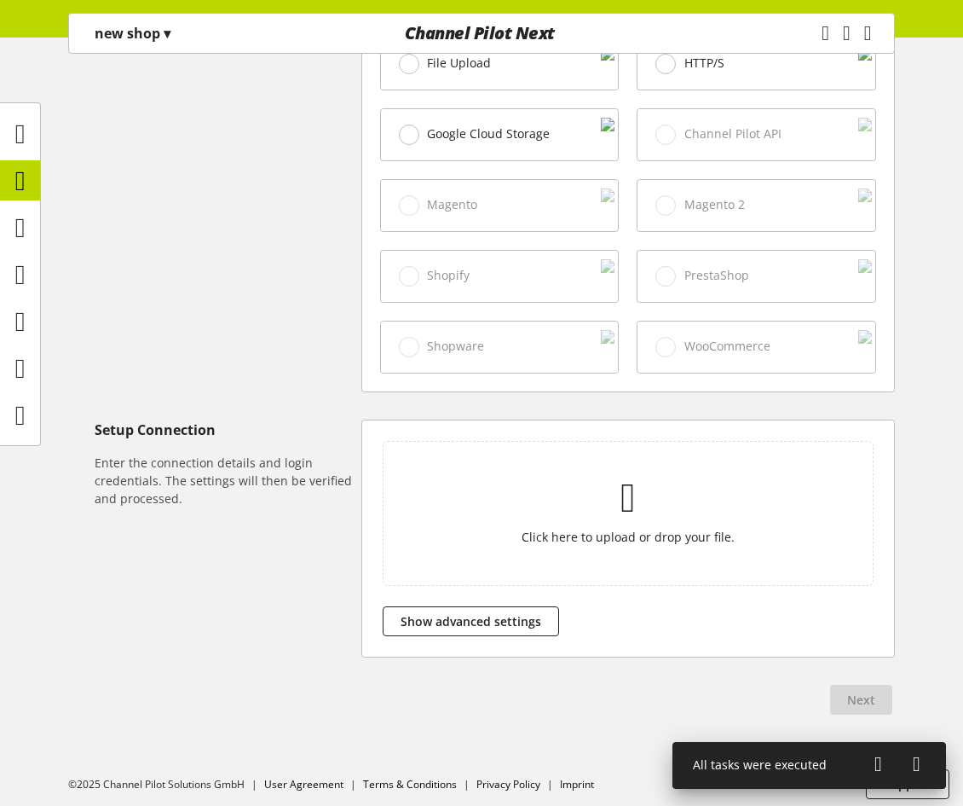
scroll to position [638, 0]
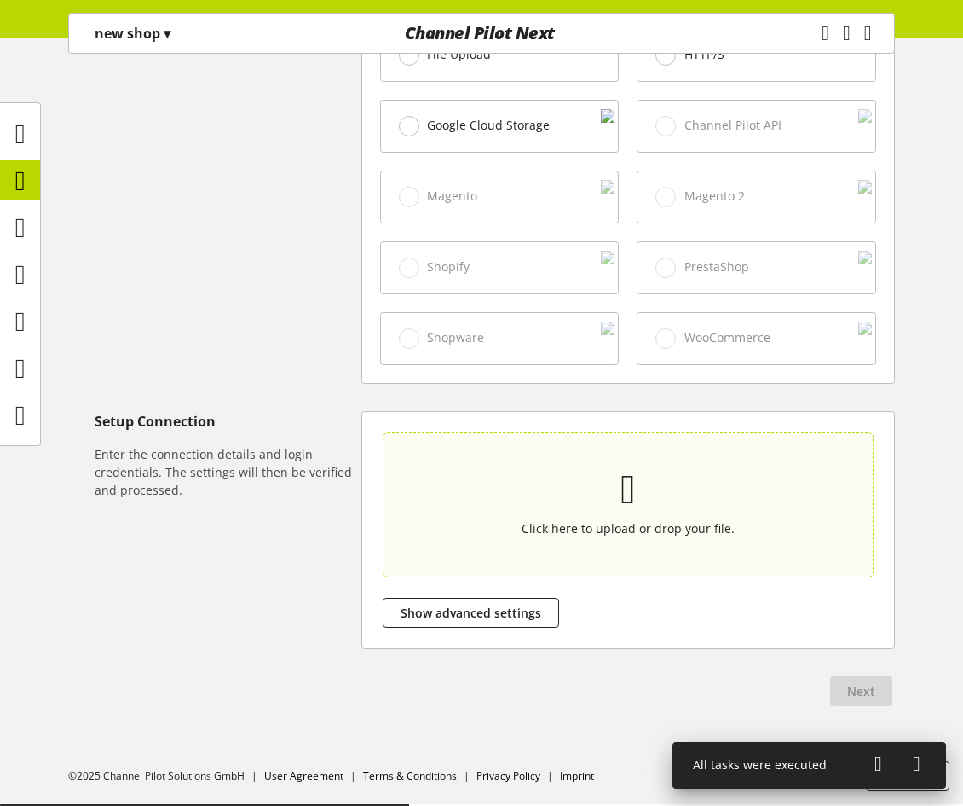
click at [543, 459] on section "Click here to upload or drop your file." at bounding box center [627, 504] width 483 height 137
click at [543, 459] on input "Click here to upload or drop your file." at bounding box center [628, 504] width 491 height 145
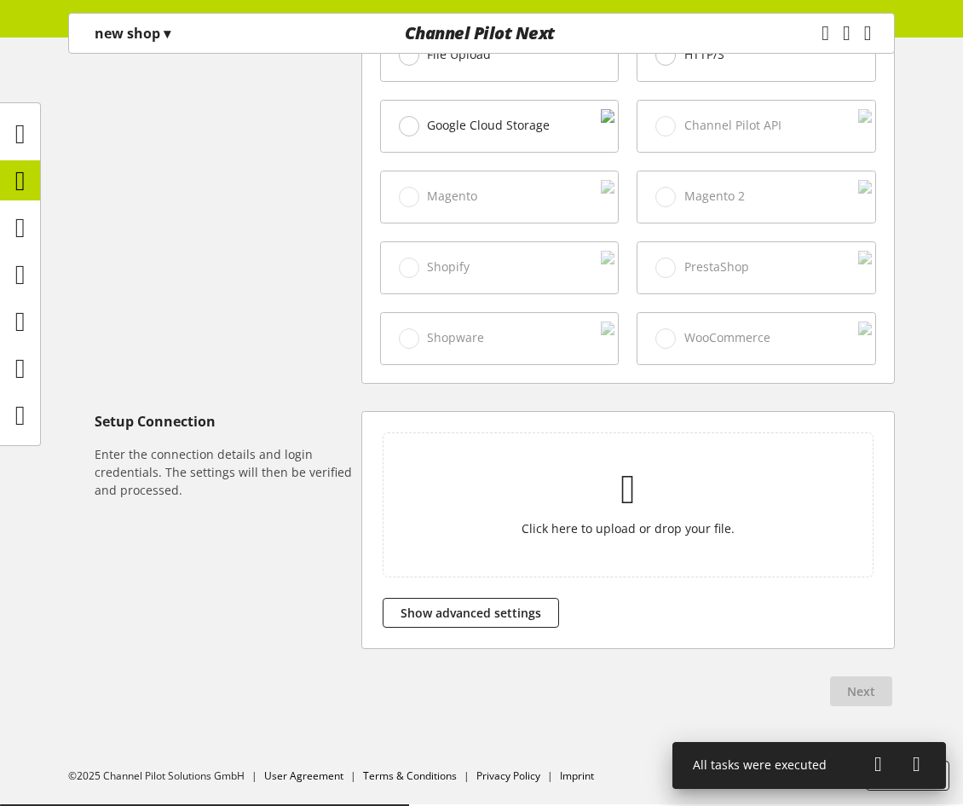
type input "**********"
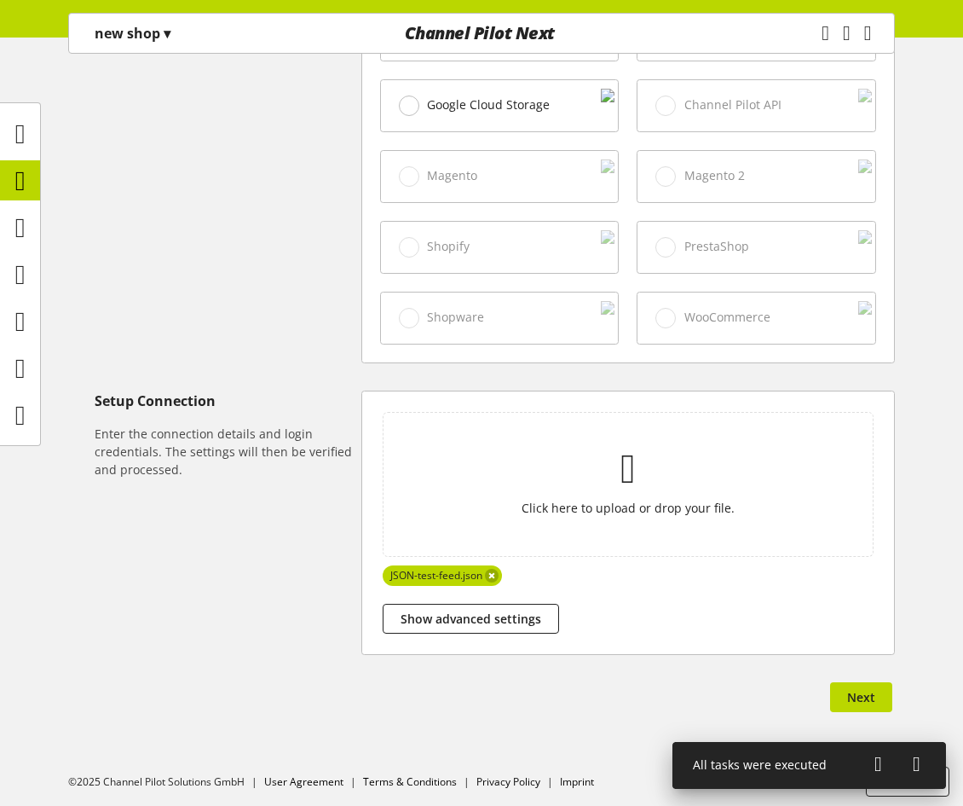
scroll to position [664, 0]
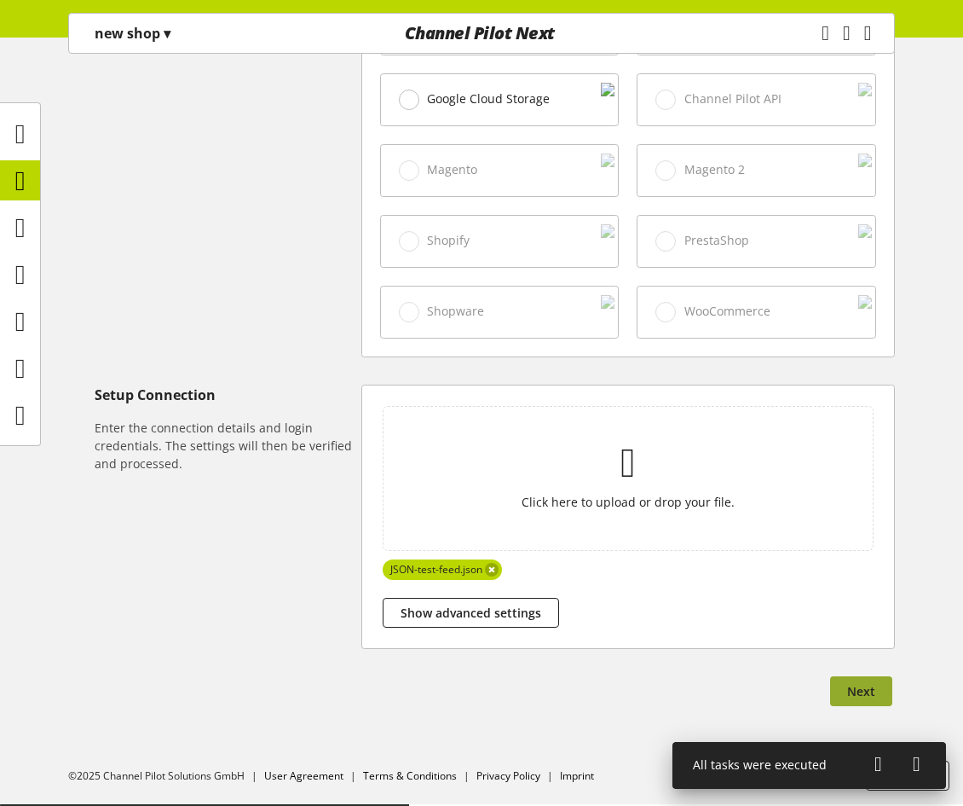
click at [890, 681] on button "Next" at bounding box center [861, 691] width 62 height 30
click at [856, 696] on span "Next" at bounding box center [861, 691] width 28 height 18
click at [870, 685] on span "Next" at bounding box center [861, 691] width 28 height 18
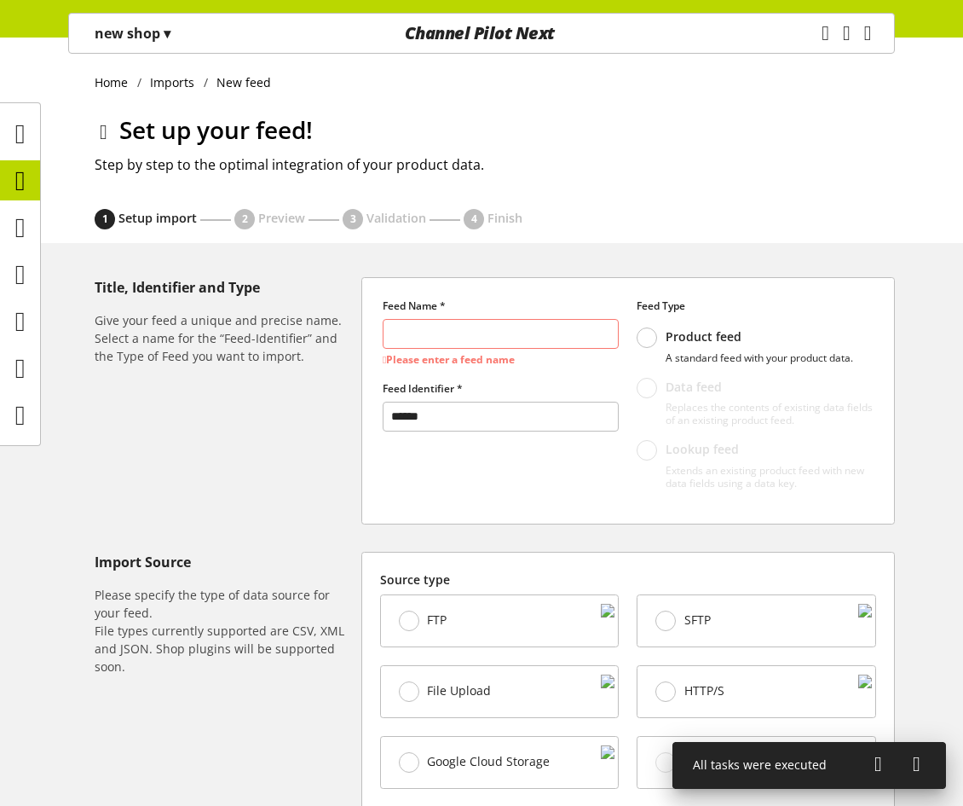
scroll to position [0, 0]
click at [437, 331] on input "text" at bounding box center [501, 336] width 237 height 30
type input "*"
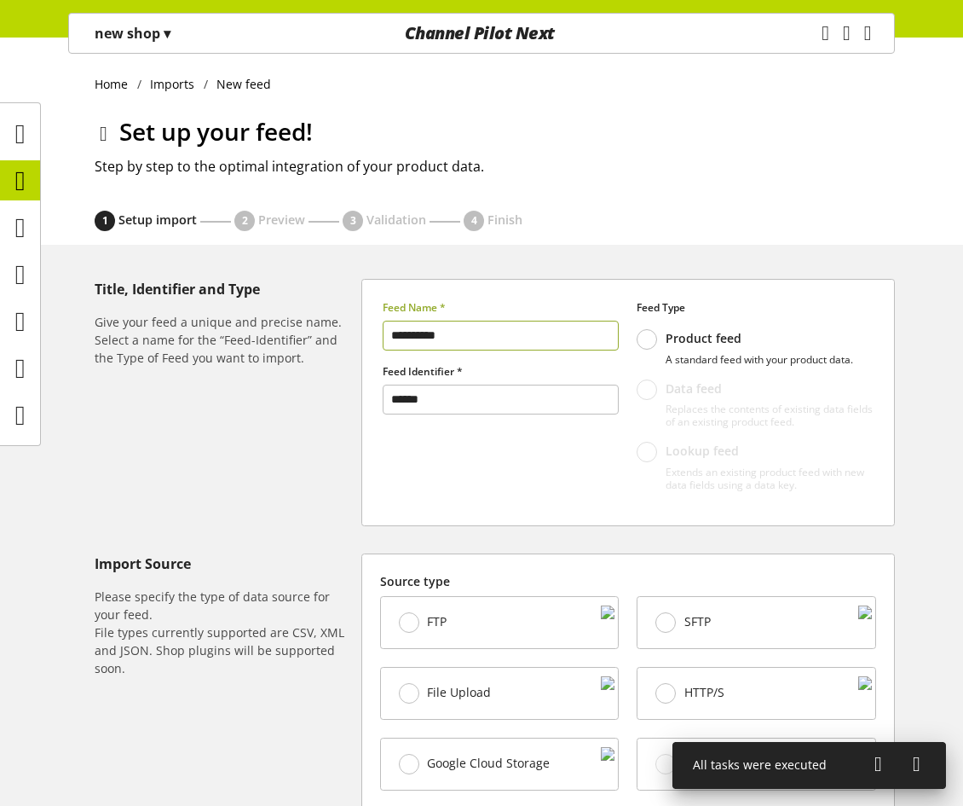
scroll to position [664, 0]
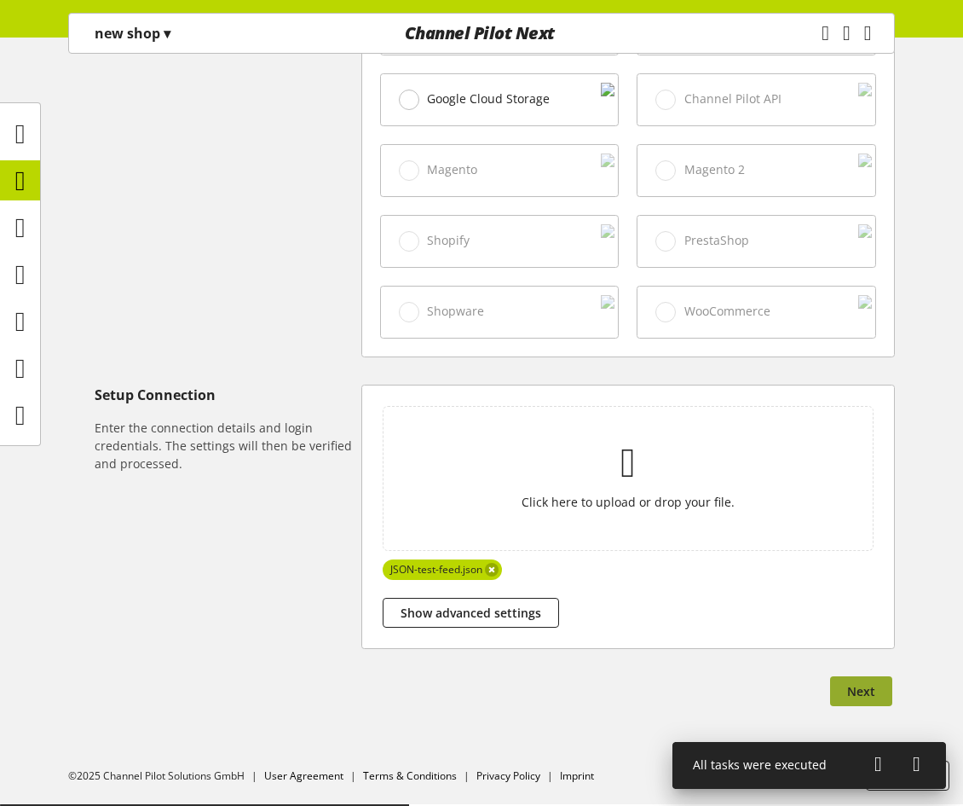
type input "**********"
click at [867, 689] on span "Next" at bounding box center [861, 691] width 28 height 18
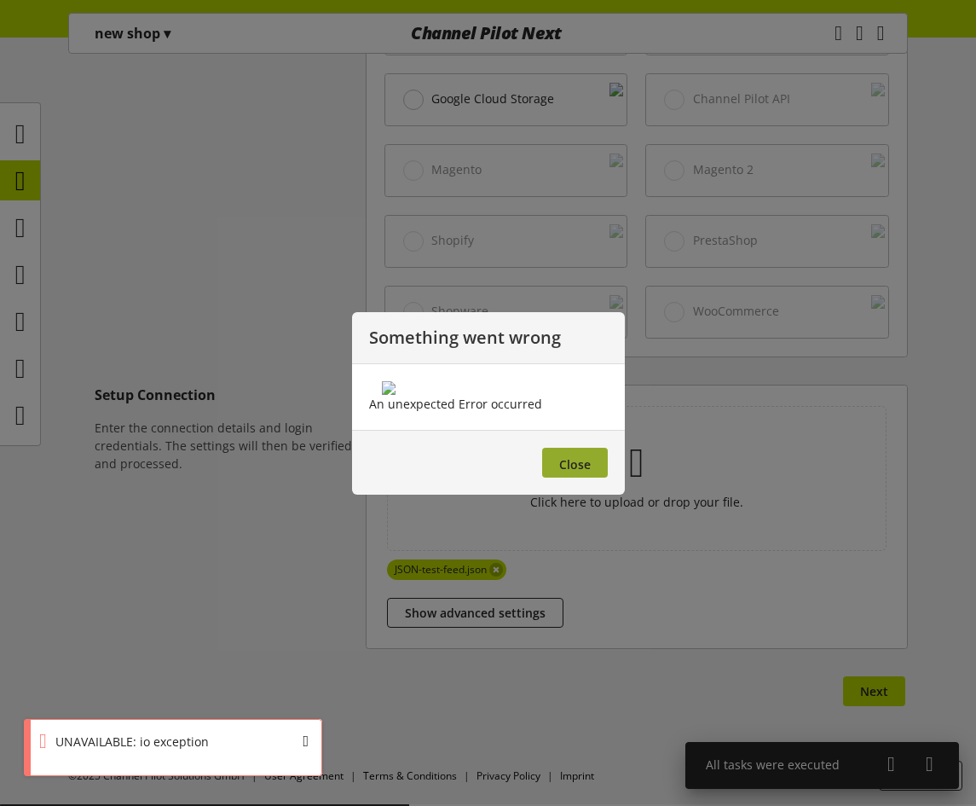
click at [582, 472] on span "Close" at bounding box center [575, 464] width 32 height 16
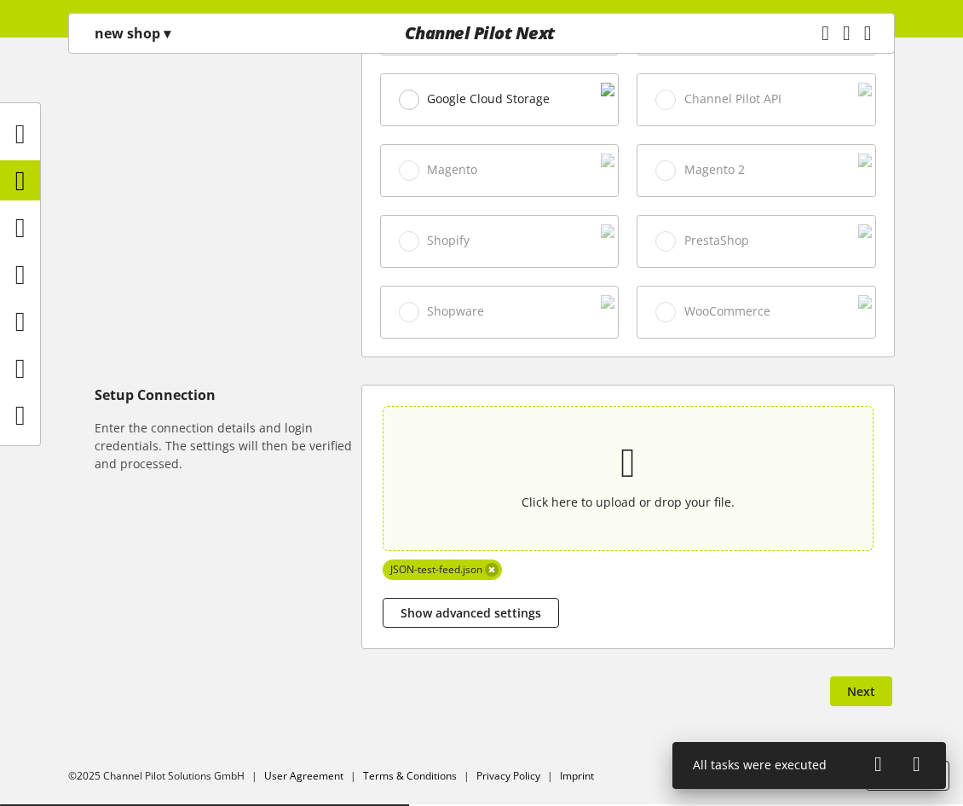
click at [636, 490] on icon at bounding box center [628, 462] width 15 height 61
click at [644, 490] on input "Click here to upload or drop your file." at bounding box center [628, 478] width 491 height 145
type input "**********"
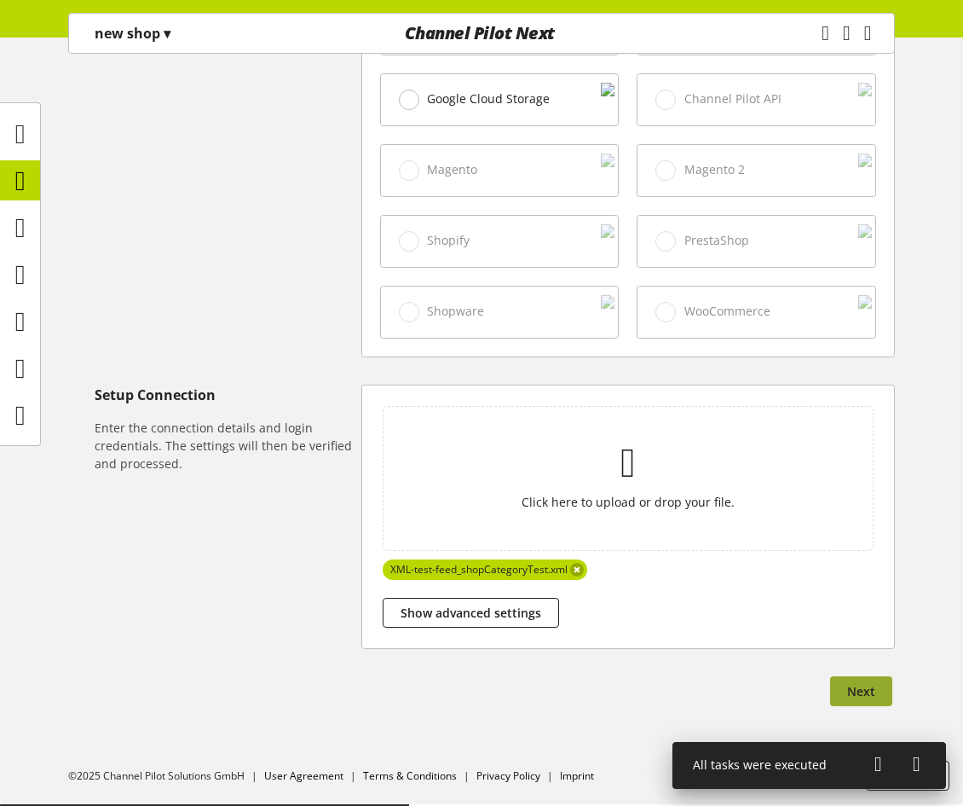
click at [845, 693] on button "Next" at bounding box center [861, 691] width 62 height 30
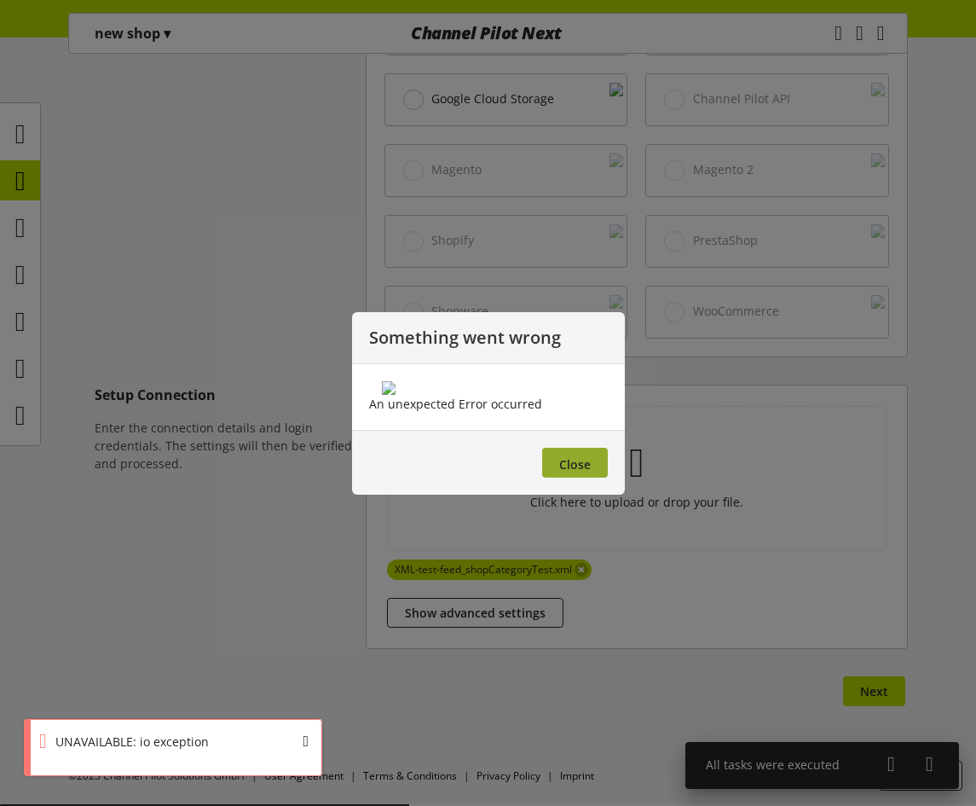
click at [579, 477] on button "Close" at bounding box center [575, 463] width 66 height 30
